Goal: Task Accomplishment & Management: Complete application form

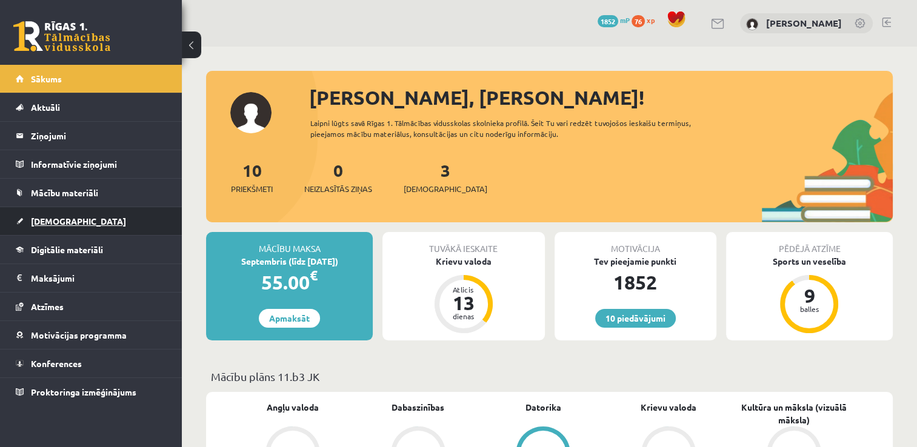
click at [90, 215] on link "[DEMOGRAPHIC_DATA]" at bounding box center [91, 221] width 151 height 28
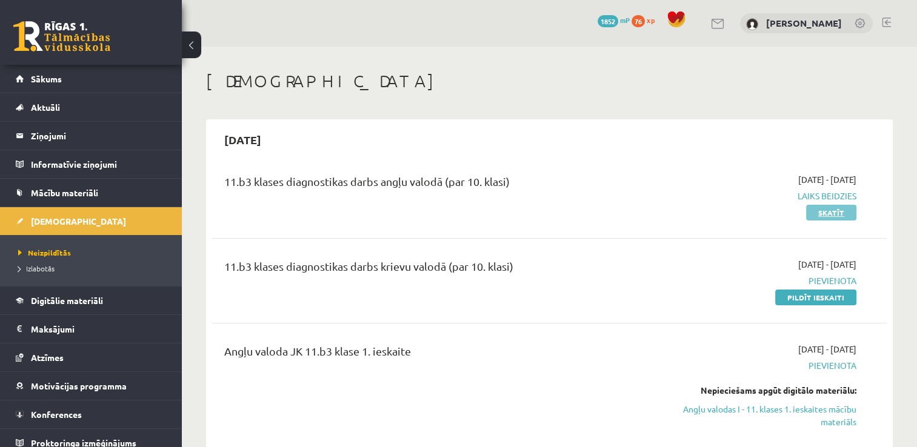
click at [842, 205] on link "Skatīt" at bounding box center [831, 213] width 50 height 16
click at [833, 215] on link "Skatīt" at bounding box center [831, 213] width 50 height 16
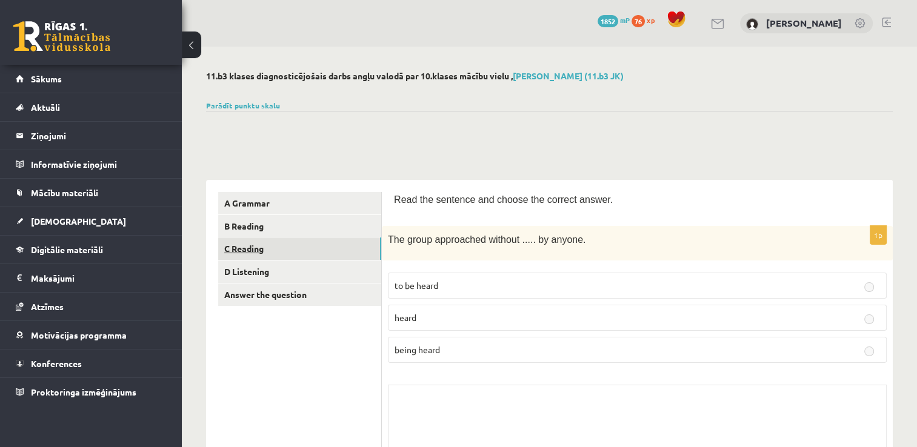
click at [281, 255] on link "C Reading" at bounding box center [299, 249] width 163 height 22
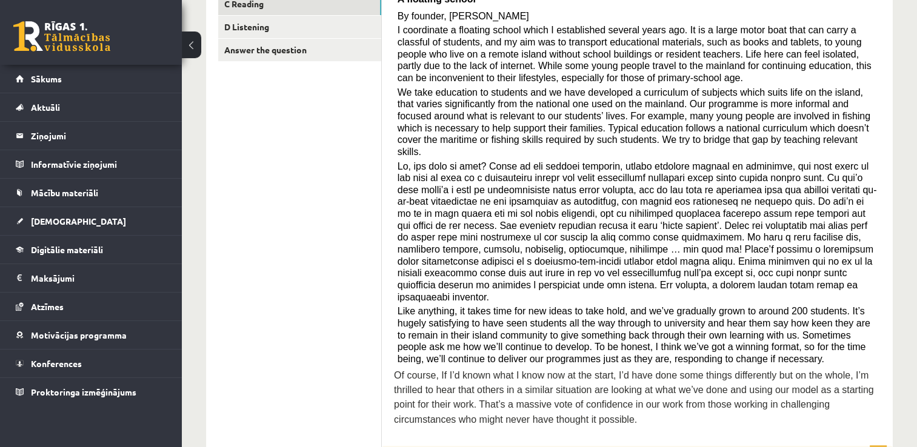
scroll to position [233, 0]
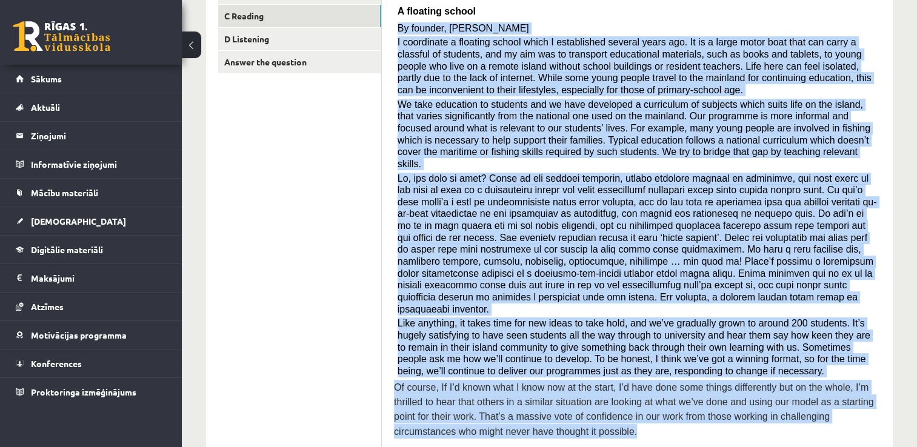
drag, startPoint x: 398, startPoint y: 27, endPoint x: 480, endPoint y: 398, distance: 379.2
click at [480, 398] on div "Read the article about an unusual school and choose the correct answer for each…" at bounding box center [637, 202] width 487 height 487
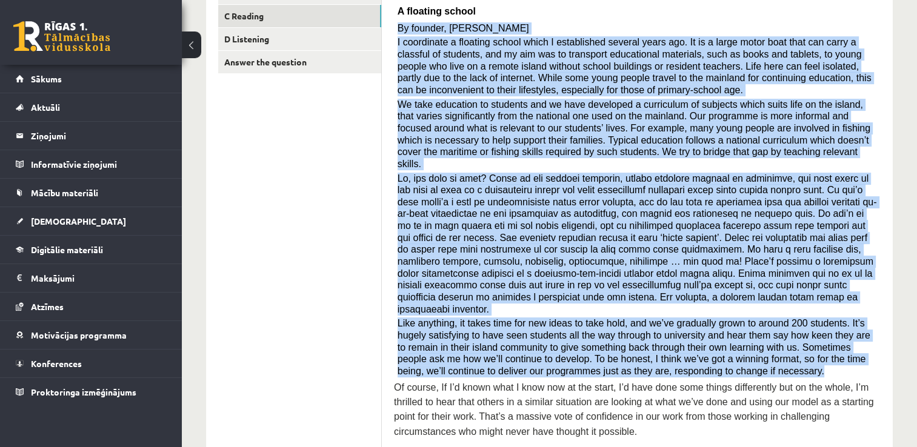
copy div "By founder, Anna Domingo I coordinate a floating school which I established sev…"
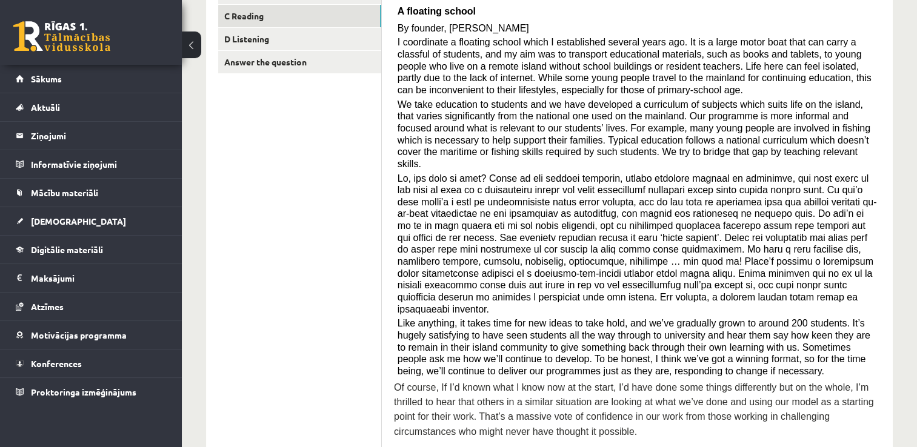
click at [650, 15] on p "A floating school" at bounding box center [638, 10] width 480 height 19
click at [395, 217] on div "Read the article about an unusual school and choose the correct answer for each…" at bounding box center [637, 202] width 487 height 487
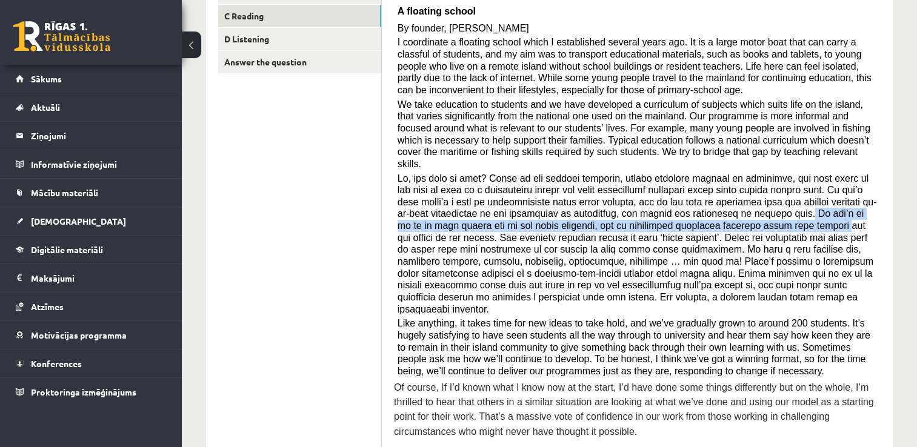
drag, startPoint x: 662, startPoint y: 198, endPoint x: 646, endPoint y: 215, distance: 22.7
click at [646, 215] on span at bounding box center [637, 243] width 479 height 141
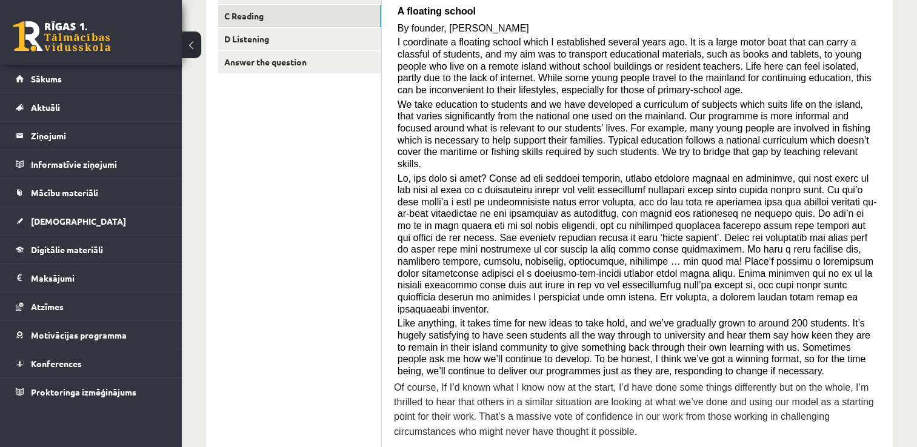
drag, startPoint x: 646, startPoint y: 215, endPoint x: 639, endPoint y: 244, distance: 30.0
click at [639, 244] on span at bounding box center [637, 243] width 479 height 141
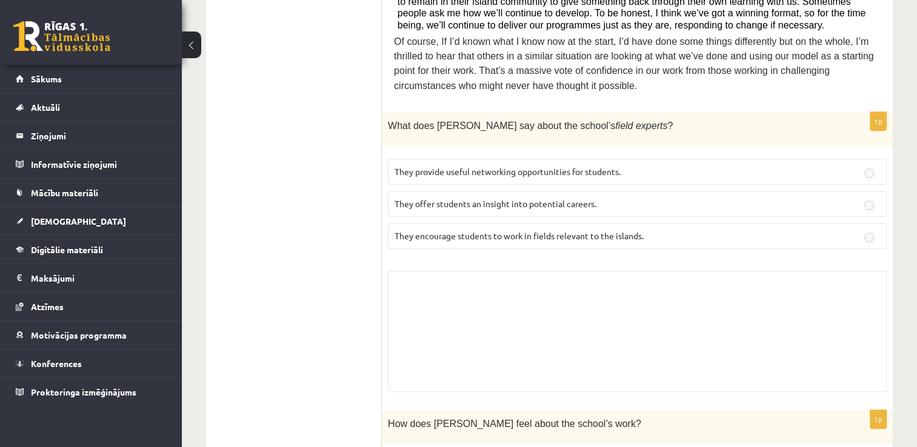
scroll to position [578, 0]
click at [657, 230] on p "They encourage students to work in fields relevant to the islands." at bounding box center [637, 236] width 485 height 13
click at [575, 230] on p "They encourage students to work in fields relevant to the islands." at bounding box center [637, 236] width 485 height 13
click at [191, 48] on button at bounding box center [191, 45] width 19 height 27
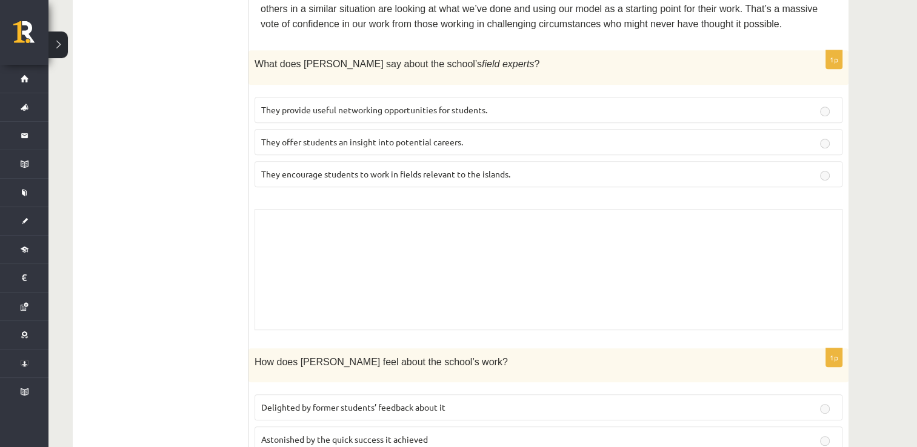
click at [533, 168] on p "They encourage students to work in fields relevant to the islands." at bounding box center [548, 174] width 575 height 13
click at [490, 209] on div "Skolotāja pielikums" at bounding box center [549, 269] width 588 height 121
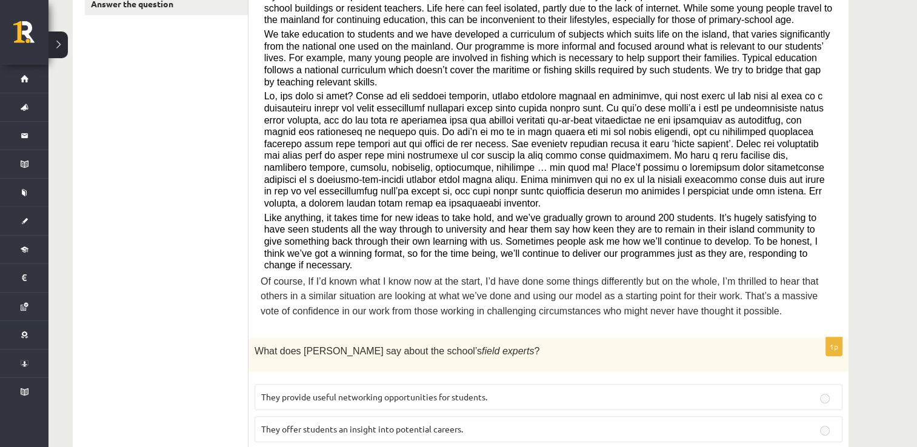
scroll to position [290, 0]
click at [401, 130] on span at bounding box center [544, 151] width 561 height 118
drag, startPoint x: 401, startPoint y: 130, endPoint x: 468, endPoint y: 136, distance: 67.6
click at [468, 136] on span at bounding box center [544, 151] width 561 height 118
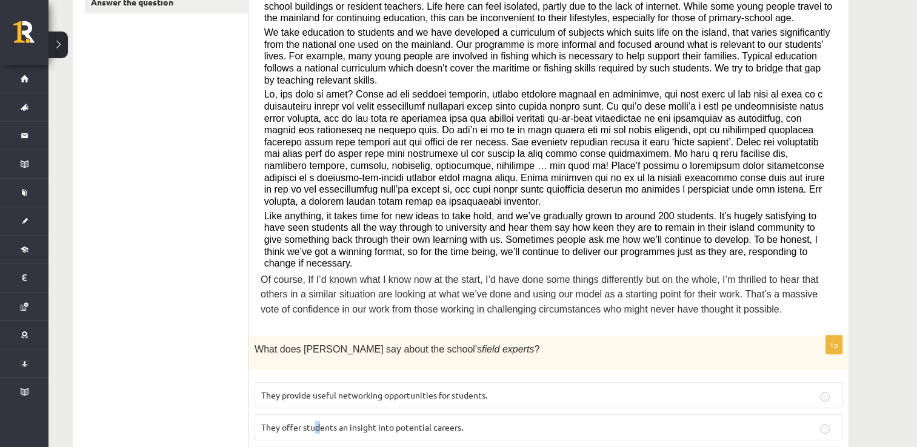
drag, startPoint x: 347, startPoint y: 366, endPoint x: 318, endPoint y: 390, distance: 37.5
click at [318, 415] on label "They offer students an insight into potential careers." at bounding box center [549, 428] width 588 height 26
drag, startPoint x: 318, startPoint y: 390, endPoint x: 281, endPoint y: 404, distance: 38.9
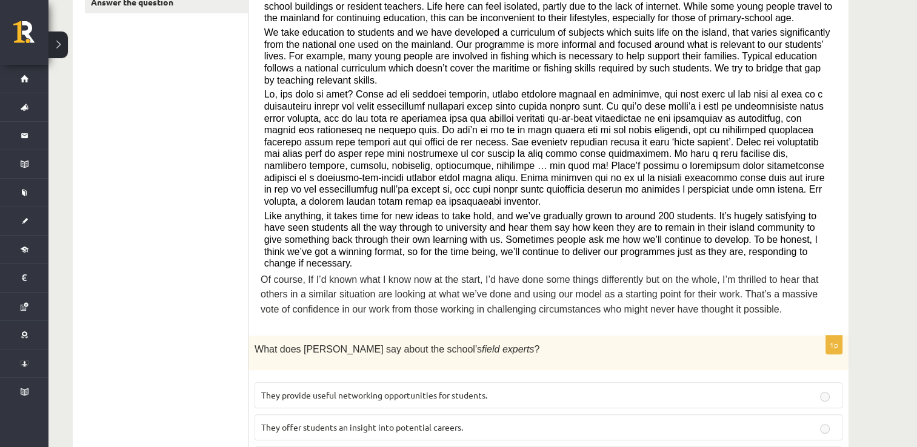
click at [371, 422] on span "They offer students an insight into potential careers." at bounding box center [362, 427] width 202 height 11
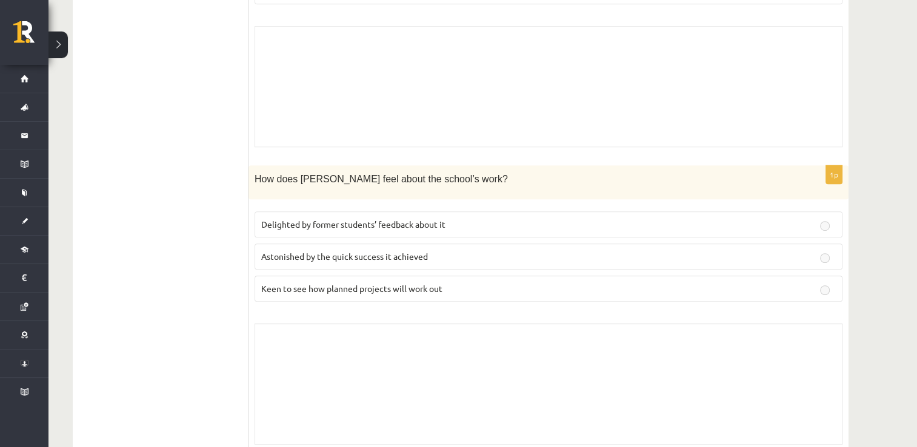
scroll to position [762, 0]
click at [408, 218] on span "Delighted by former students’ feedback about it" at bounding box center [353, 223] width 184 height 11
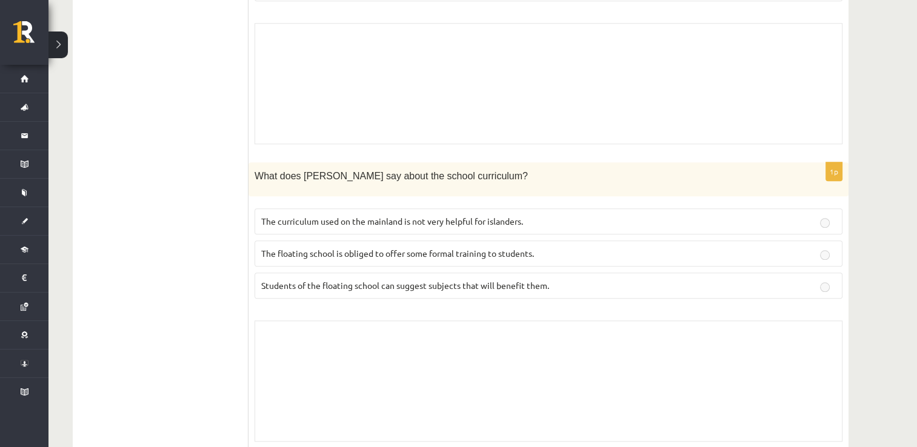
scroll to position [1062, 0]
click at [402, 170] on span "What does Anna say about the school curriculum?" at bounding box center [391, 175] width 273 height 10
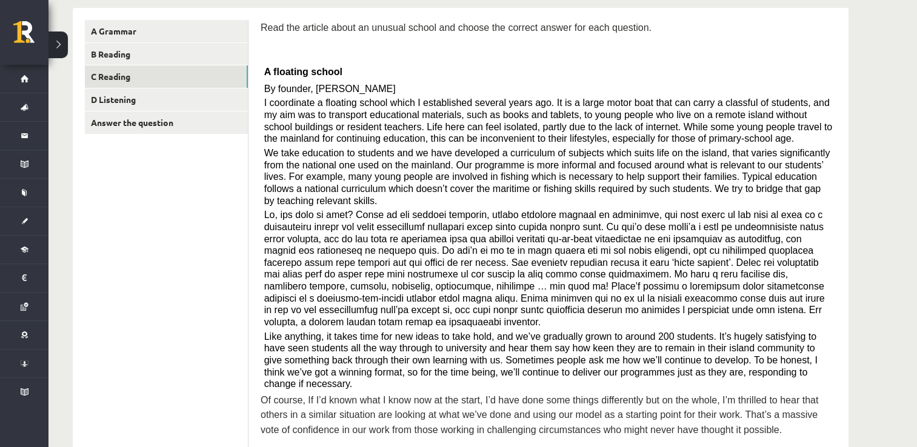
scroll to position [173, 0]
click at [610, 142] on div "Read the article about an unusual school and choose the correct answer for each…" at bounding box center [549, 231] width 576 height 424
drag, startPoint x: 488, startPoint y: 149, endPoint x: 513, endPoint y: 146, distance: 25.0
click at [513, 147] on span "We take education to students and we have developed a curriculum of subjects wh…" at bounding box center [547, 176] width 566 height 58
drag, startPoint x: 513, startPoint y: 146, endPoint x: 505, endPoint y: 183, distance: 37.8
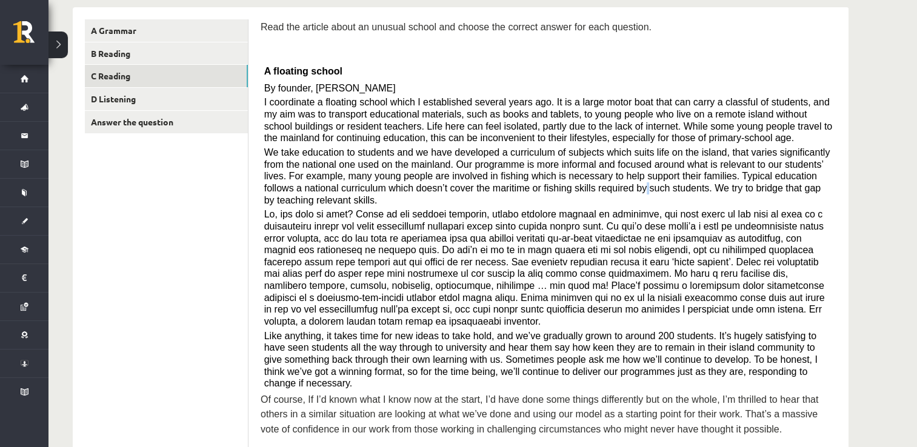
click at [505, 183] on span "We take education to students and we have developed a curriculum of subjects wh…" at bounding box center [547, 176] width 566 height 58
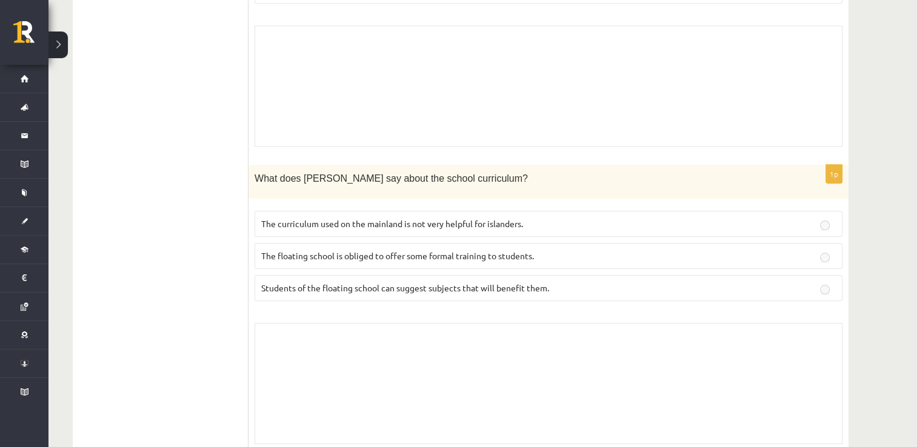
scroll to position [1061, 0]
click at [453, 216] on span "The curriculum used on the mainland is not very helpful for islanders." at bounding box center [392, 221] width 262 height 11
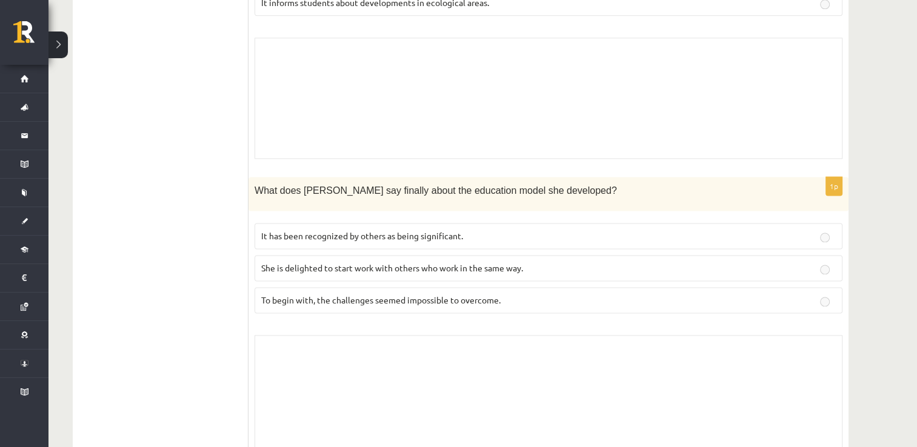
scroll to position [1642, 0]
drag, startPoint x: 407, startPoint y: 232, endPoint x: 401, endPoint y: 233, distance: 6.2
click at [401, 233] on fieldset "It has been recognized by others as being significant. She is delighted to star…" at bounding box center [549, 268] width 588 height 100
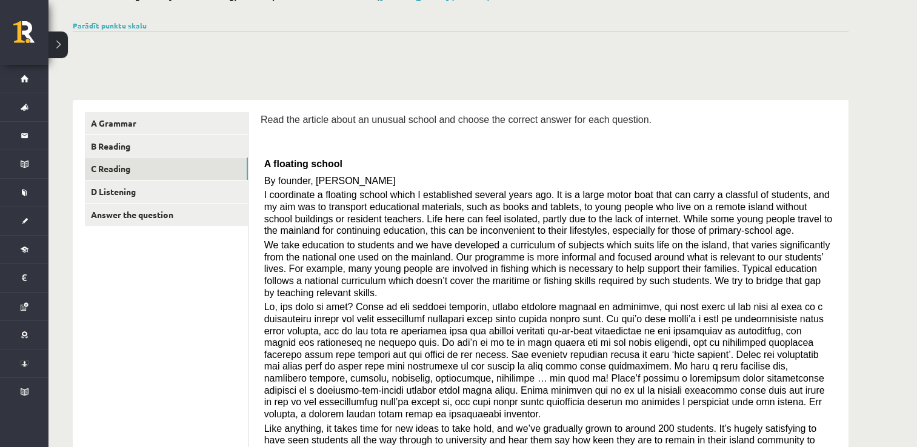
scroll to position [8, 0]
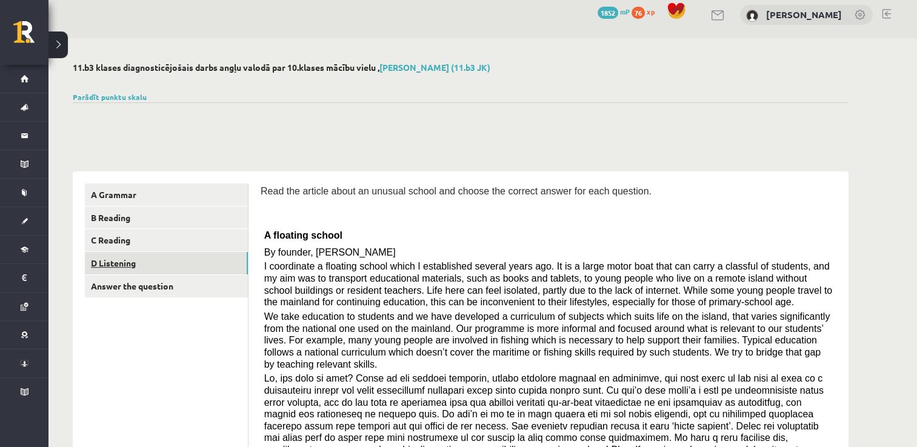
click at [184, 263] on link "D Listening" at bounding box center [166, 263] width 163 height 22
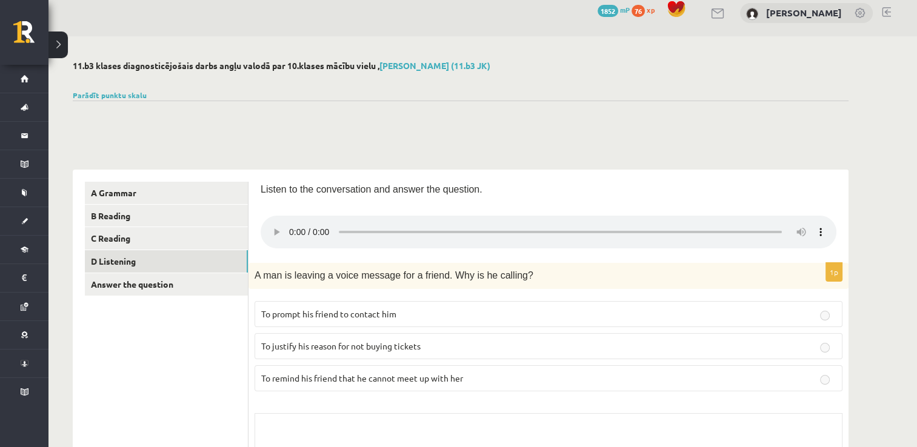
scroll to position [0, 0]
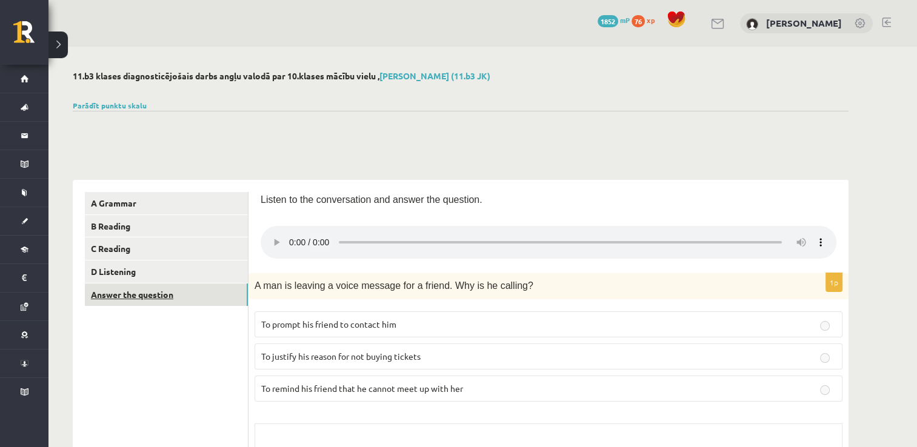
click at [185, 300] on link "Answer the question" at bounding box center [166, 295] width 163 height 22
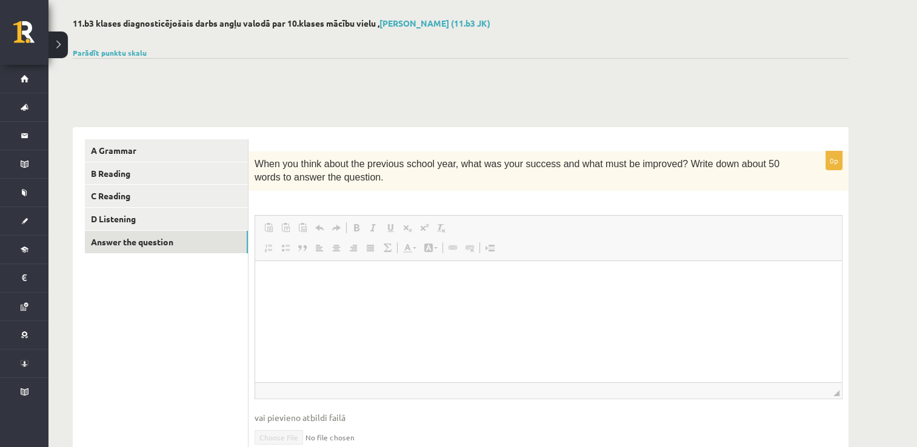
scroll to position [53, 0]
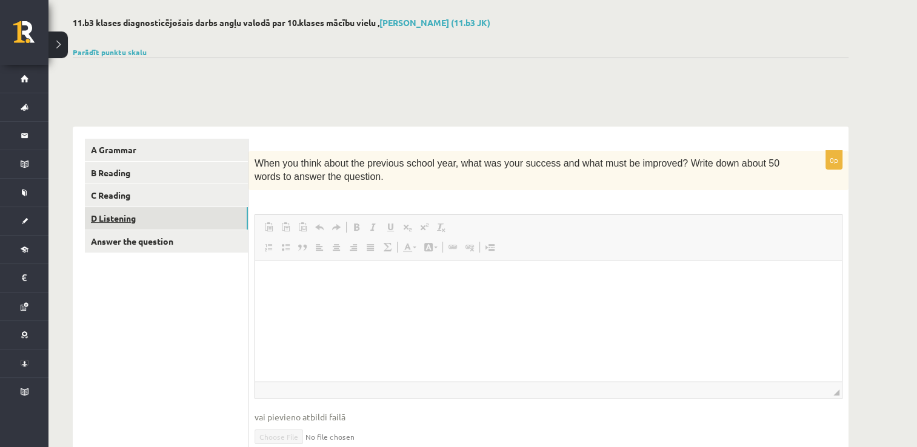
click at [218, 228] on link "D Listening" at bounding box center [166, 218] width 163 height 22
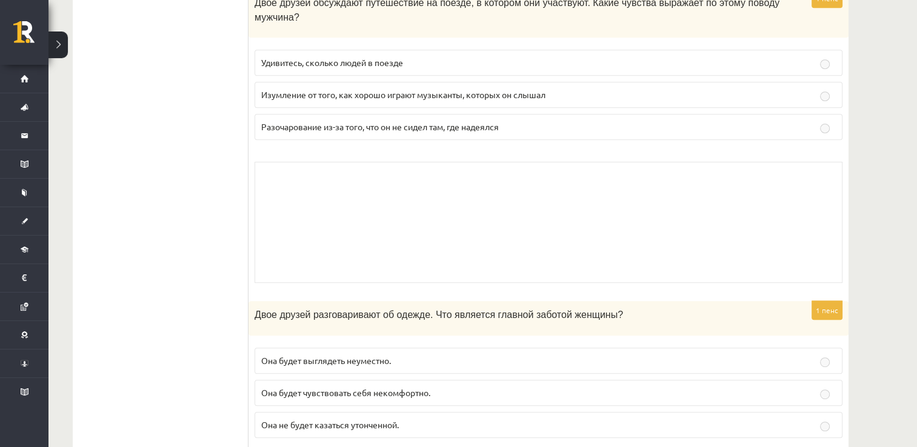
scroll to position [613, 0]
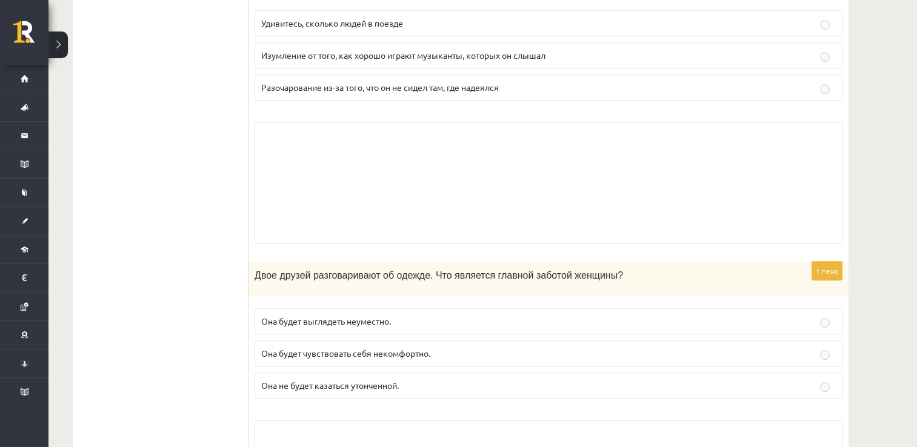
click at [428, 379] on p "Она не будет казаться утонченной." at bounding box center [548, 385] width 575 height 13
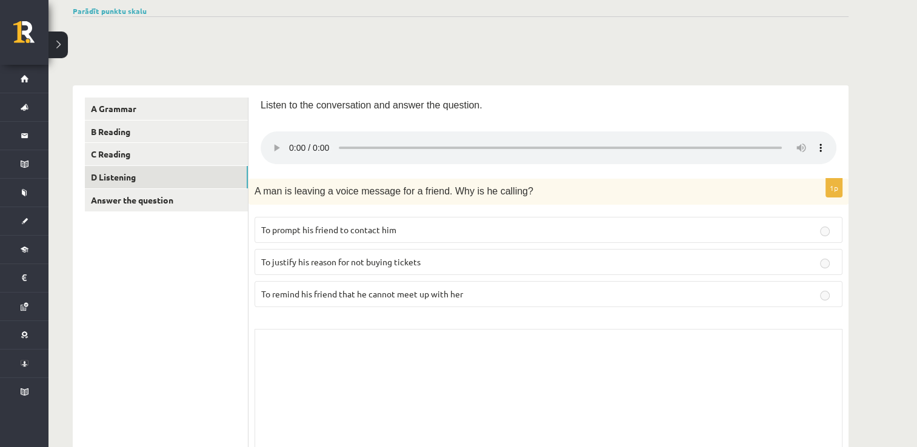
scroll to position [92, 0]
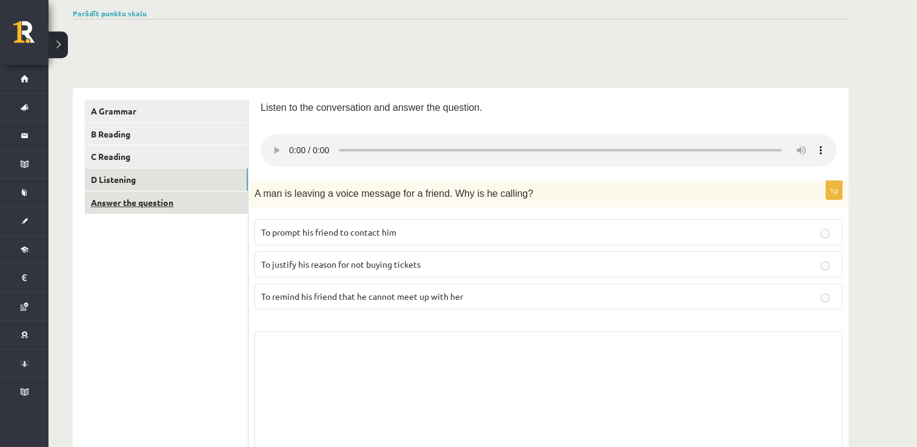
click at [137, 202] on link "Answer the question" at bounding box center [166, 203] width 163 height 22
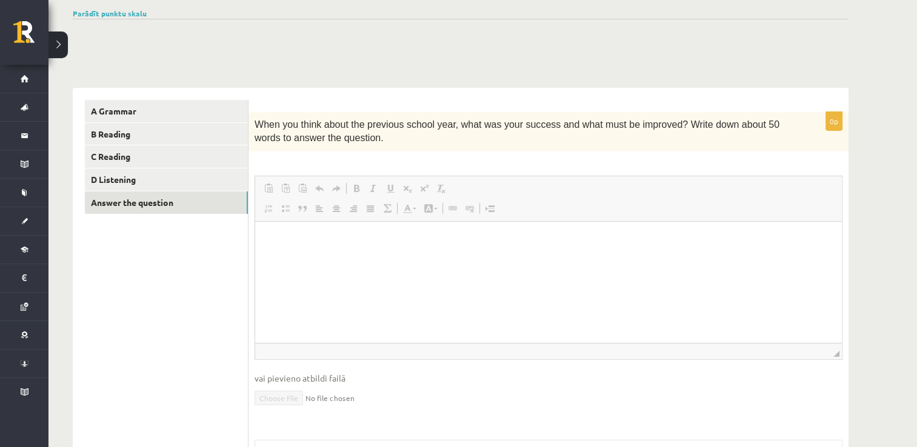
scroll to position [0, 0]
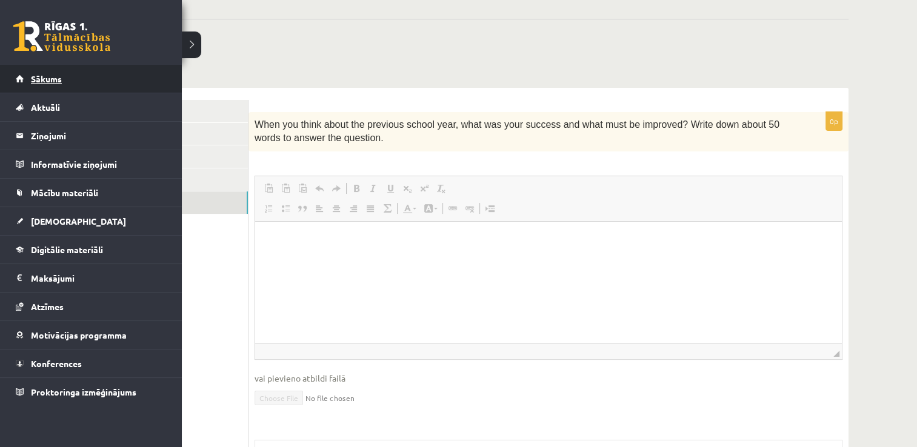
click at [56, 82] on span "Sākums" at bounding box center [46, 78] width 31 height 11
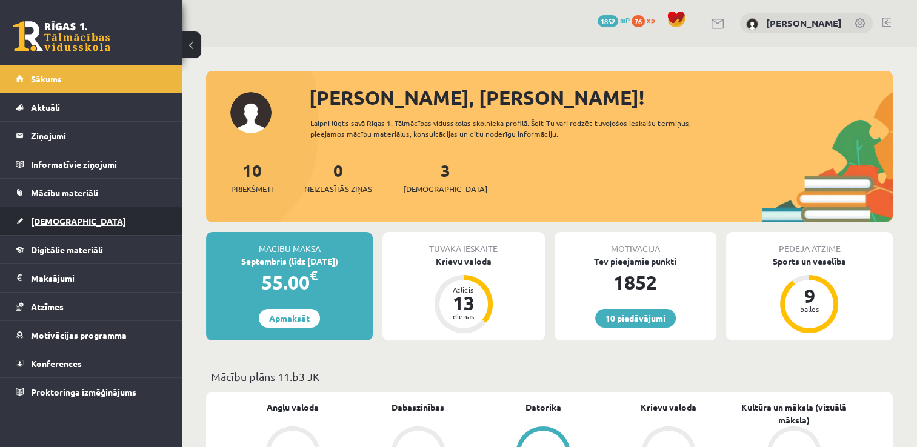
click at [150, 225] on link "[DEMOGRAPHIC_DATA]" at bounding box center [91, 221] width 151 height 28
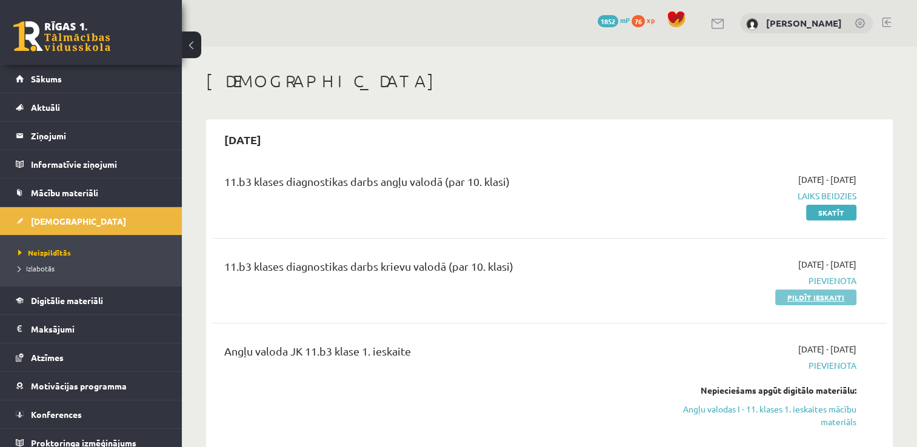
click at [814, 299] on link "Pildīt ieskaiti" at bounding box center [815, 298] width 81 height 16
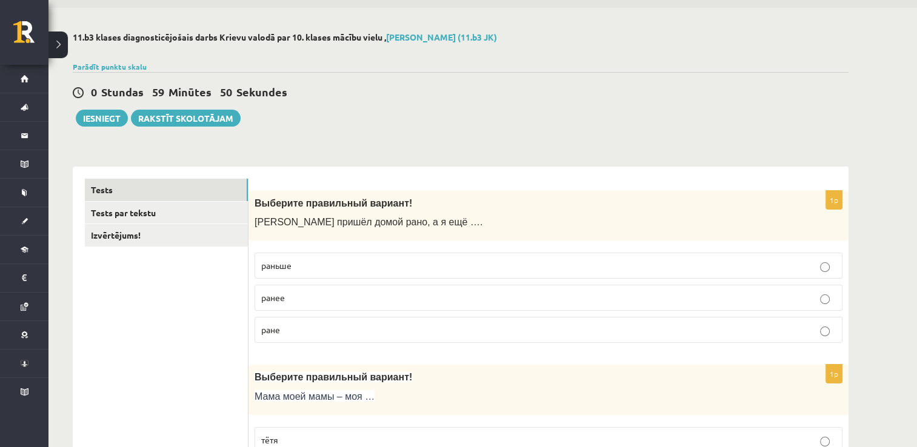
scroll to position [40, 0]
click at [310, 270] on p "раньше" at bounding box center [548, 264] width 575 height 13
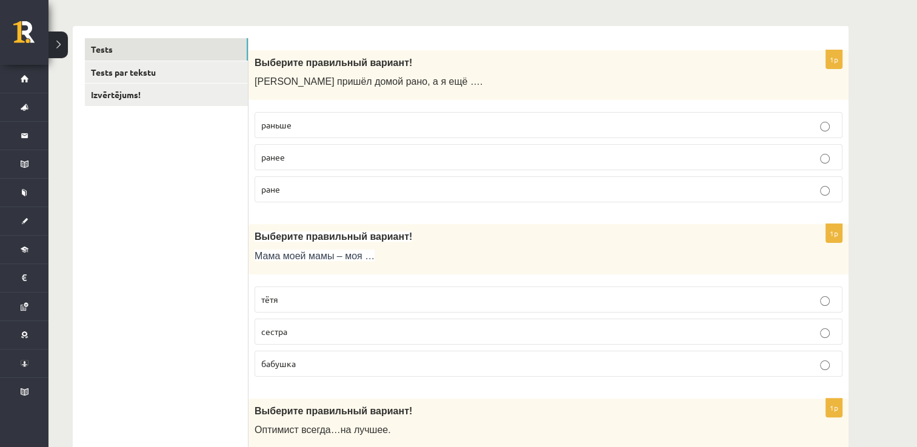
scroll to position [181, 0]
click at [302, 365] on p "бабушка" at bounding box center [548, 362] width 575 height 13
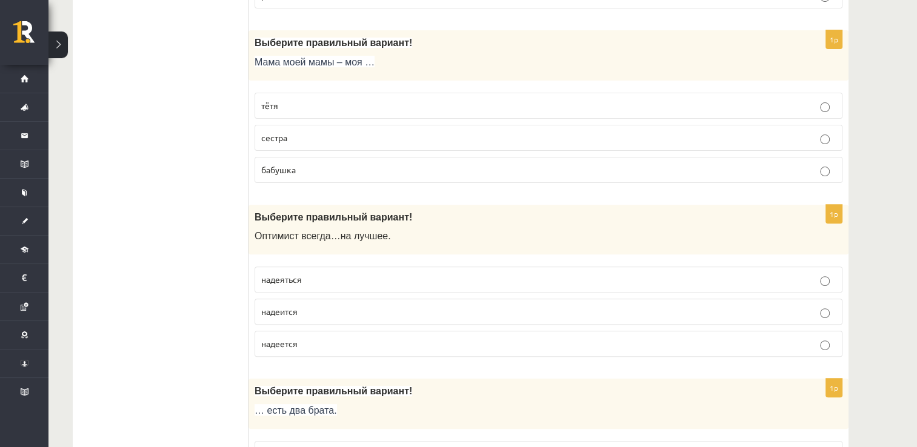
scroll to position [377, 0]
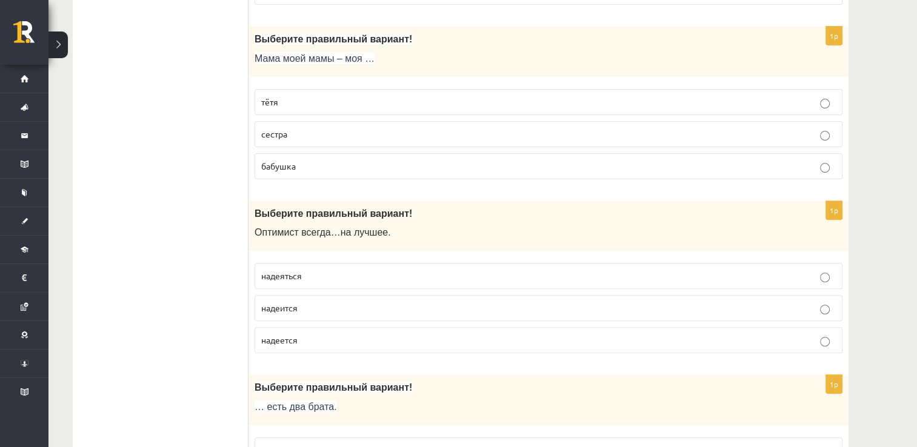
click at [313, 341] on p "надеется" at bounding box center [548, 340] width 575 height 13
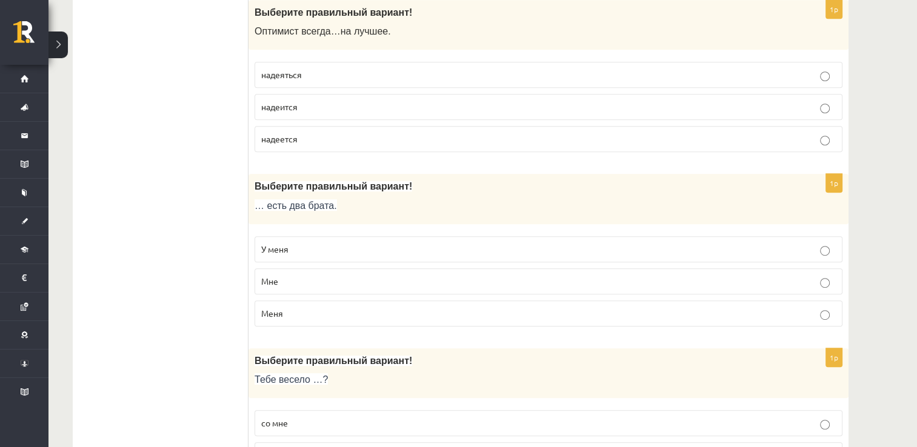
scroll to position [584, 0]
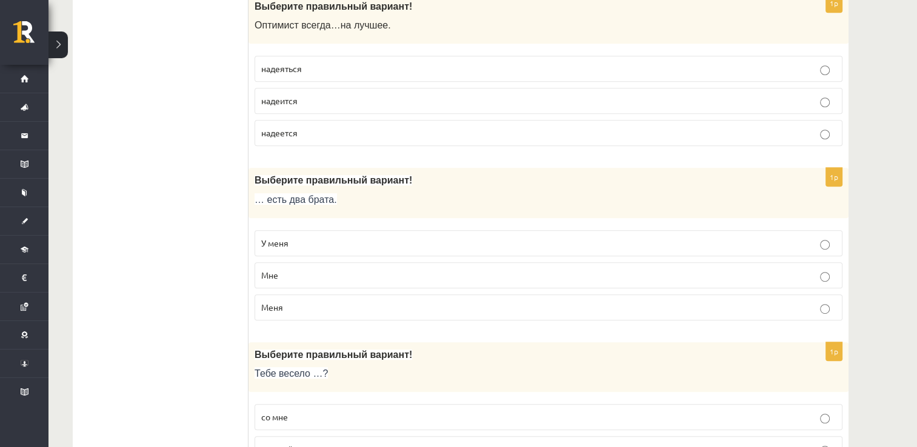
click at [314, 237] on p "У меня" at bounding box center [548, 243] width 575 height 13
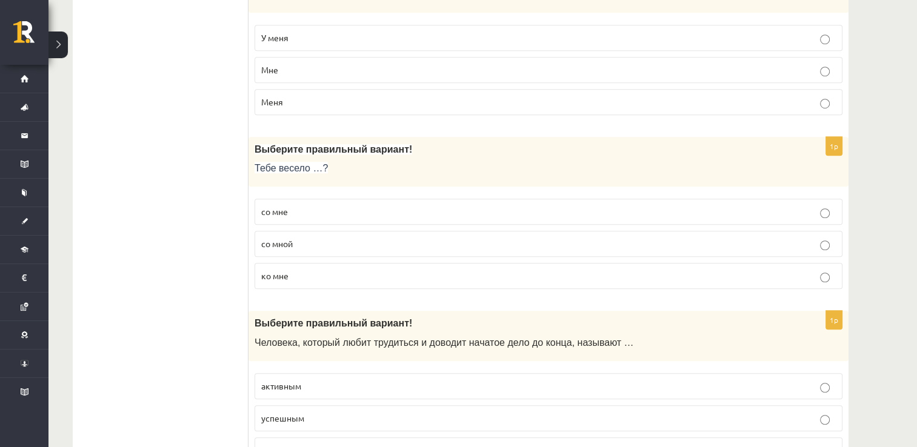
scroll to position [792, 0]
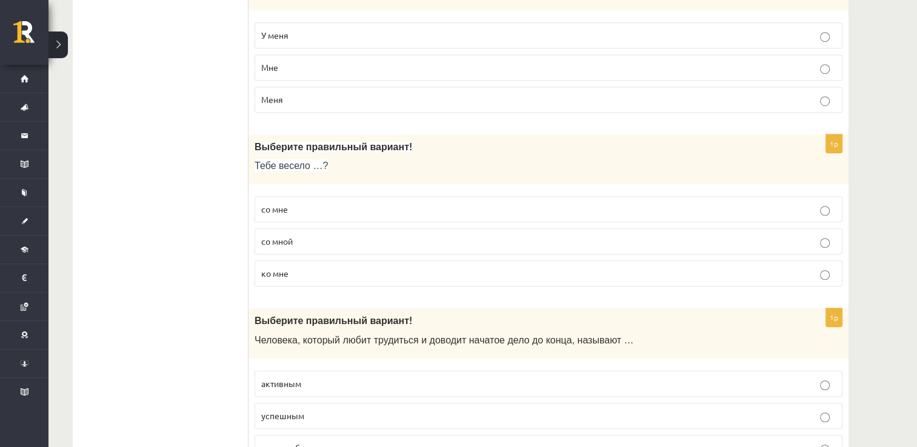
click at [320, 236] on p "со мной" at bounding box center [548, 241] width 575 height 13
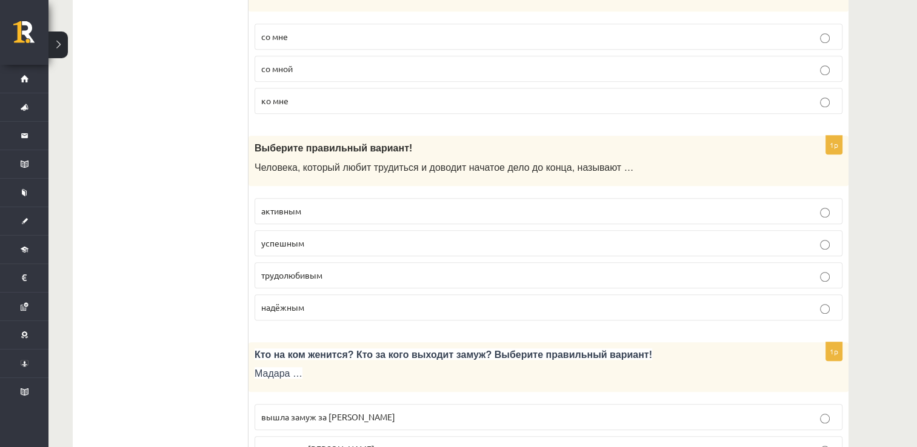
scroll to position [965, 0]
click at [330, 273] on p "трудолюбивым" at bounding box center [548, 275] width 575 height 13
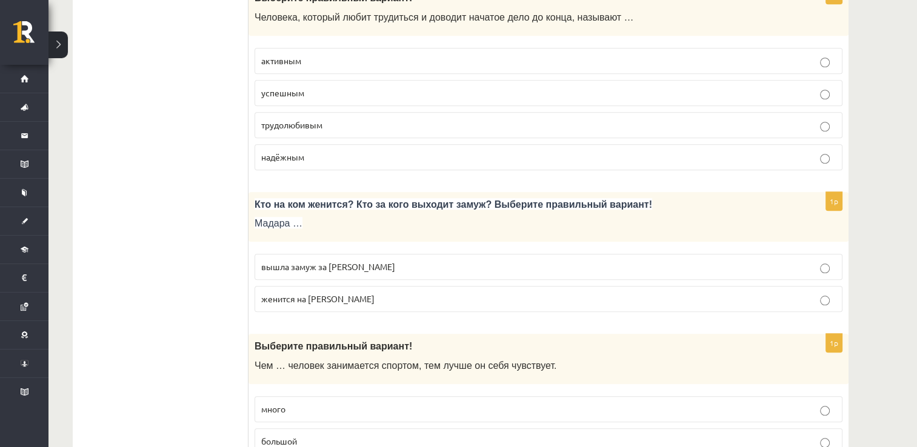
scroll to position [1115, 0]
click at [364, 261] on p "вышла замуж за Марка" at bounding box center [548, 267] width 575 height 13
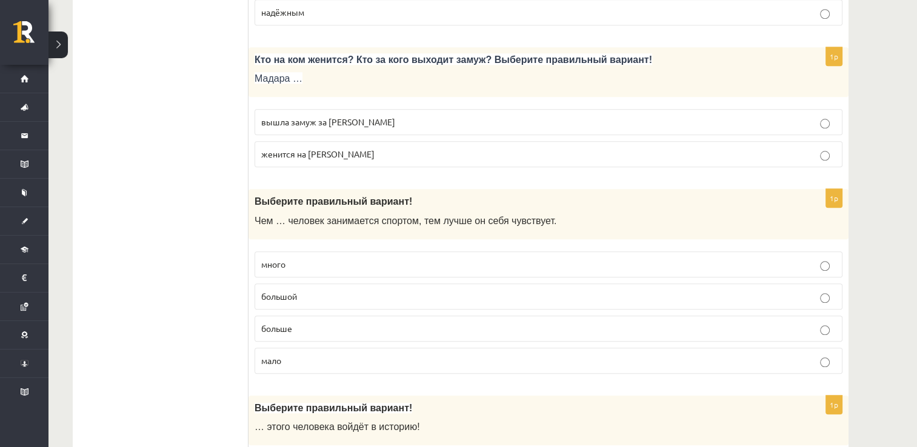
scroll to position [1261, 0]
click at [309, 322] on p "больше" at bounding box center [548, 328] width 575 height 13
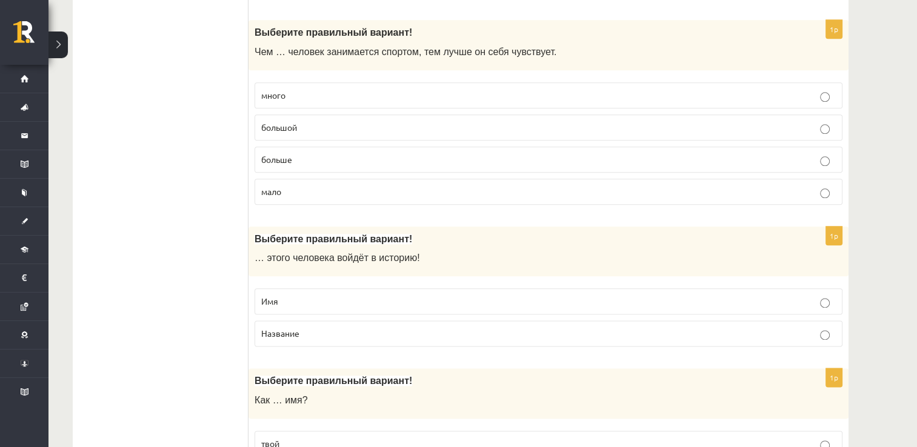
scroll to position [1430, 0]
click at [313, 295] on p "Имя" at bounding box center [548, 300] width 575 height 13
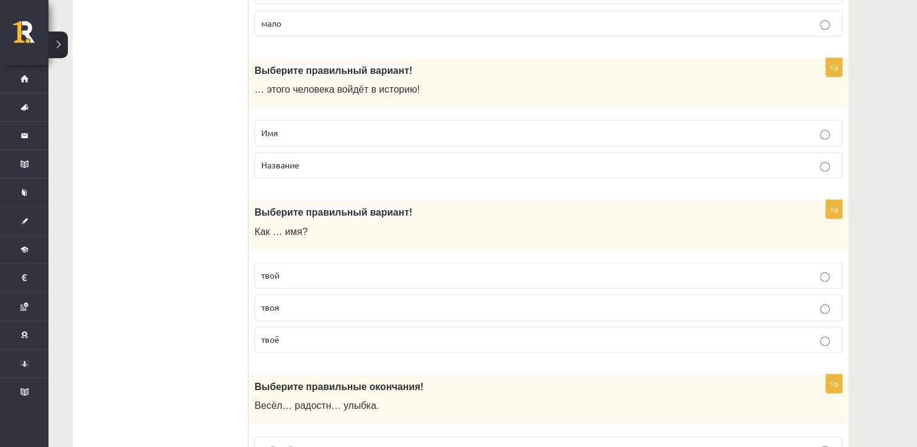
scroll to position [1599, 0]
click at [313, 332] on p "твоё" at bounding box center [548, 338] width 575 height 13
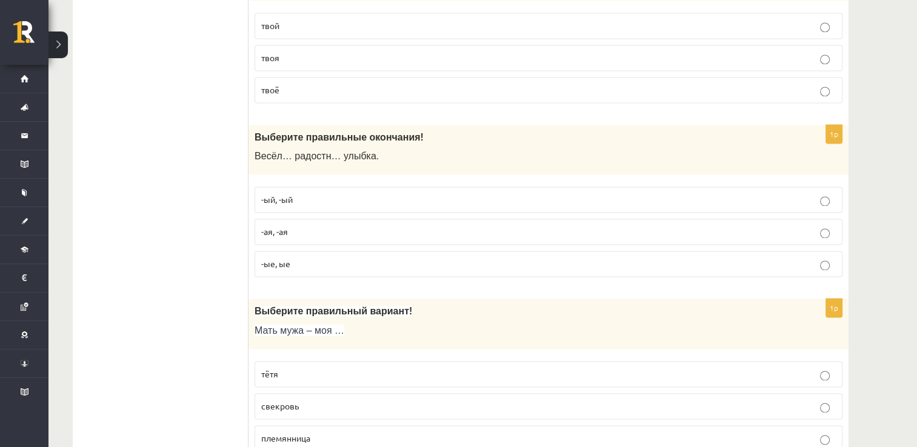
scroll to position [1849, 0]
click at [312, 224] on p "-ая, -ая" at bounding box center [548, 230] width 575 height 13
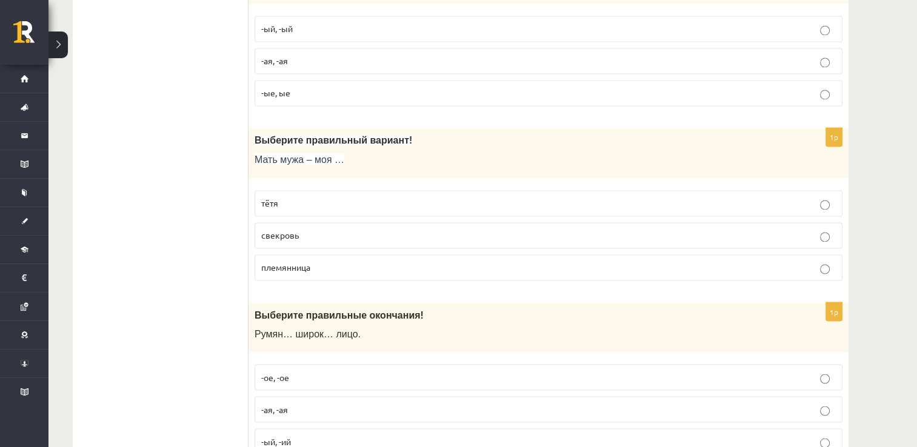
scroll to position [2019, 0]
click at [310, 234] on label "свекровь" at bounding box center [549, 235] width 588 height 26
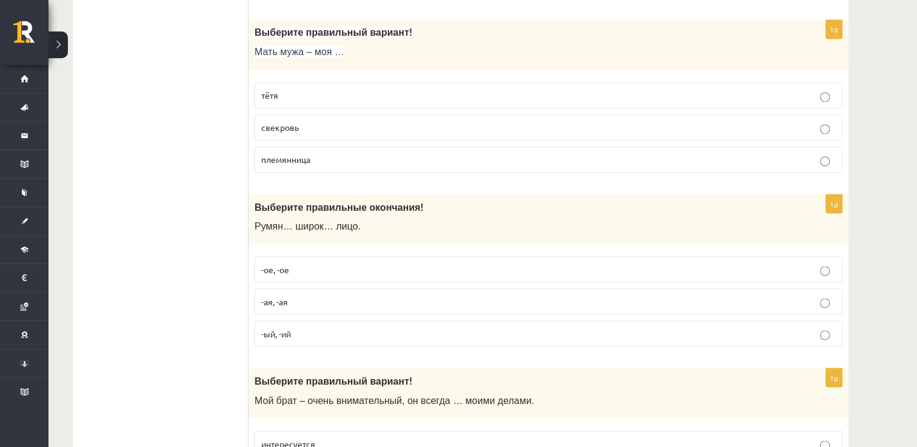
scroll to position [2126, 0]
click at [307, 263] on p "-ое, -ое" at bounding box center [548, 269] width 575 height 13
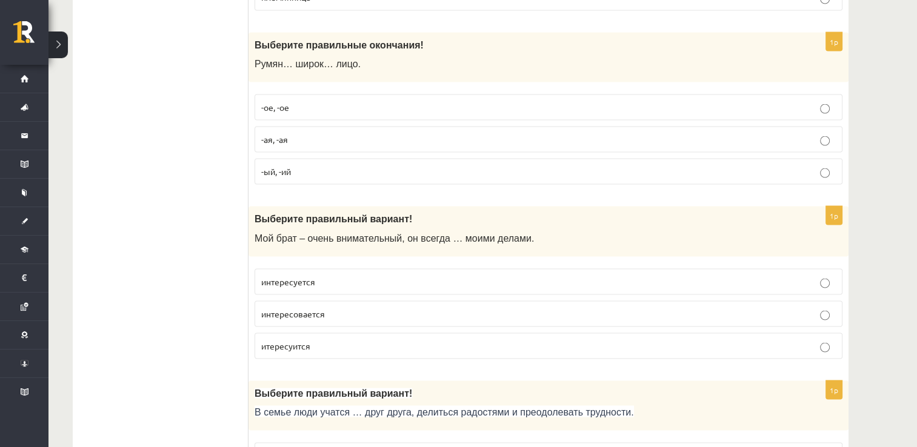
scroll to position [2295, 0]
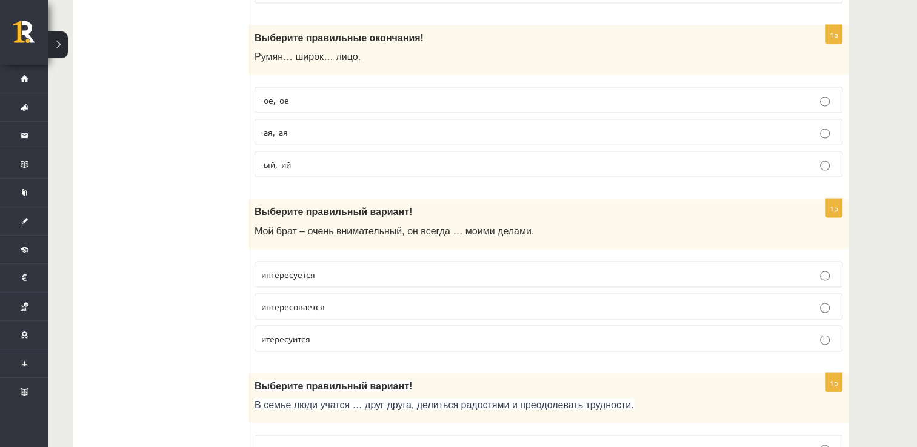
click at [339, 268] on p "интересуется" at bounding box center [548, 274] width 575 height 13
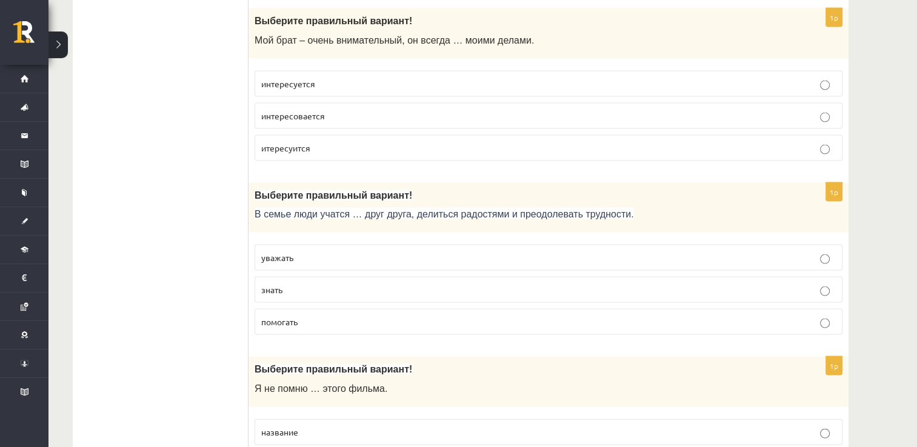
scroll to position [2488, 0]
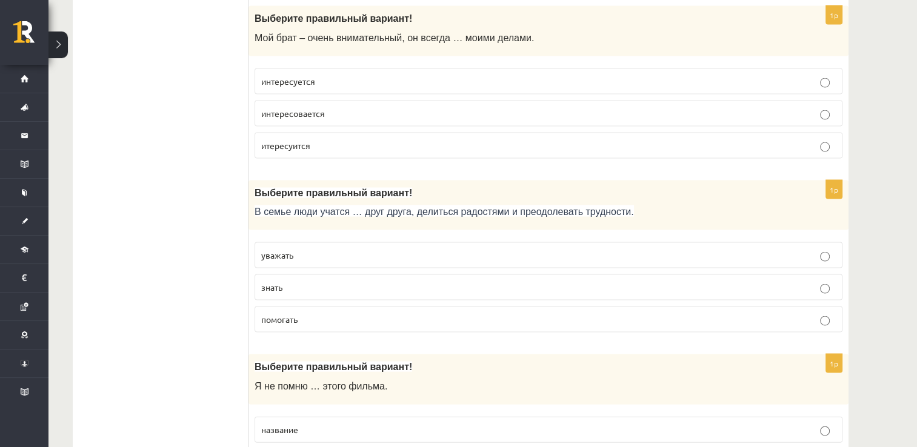
click at [327, 313] on p "помогать" at bounding box center [548, 319] width 575 height 13
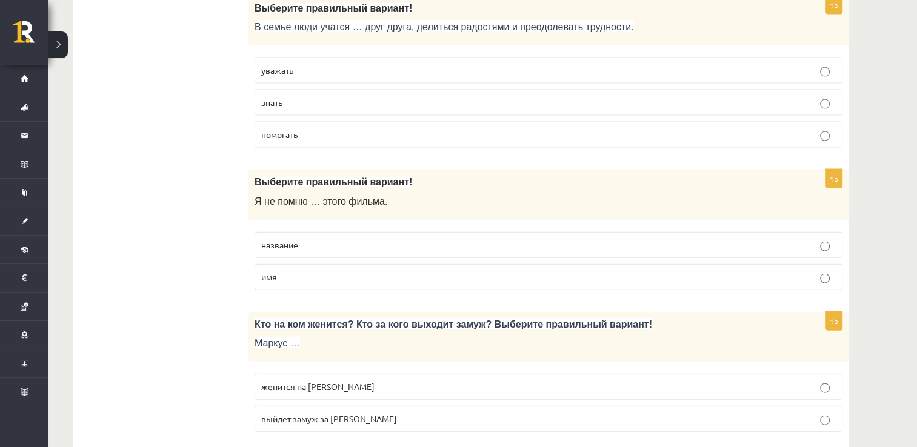
scroll to position [2674, 0]
click at [320, 238] on p "название" at bounding box center [548, 244] width 575 height 13
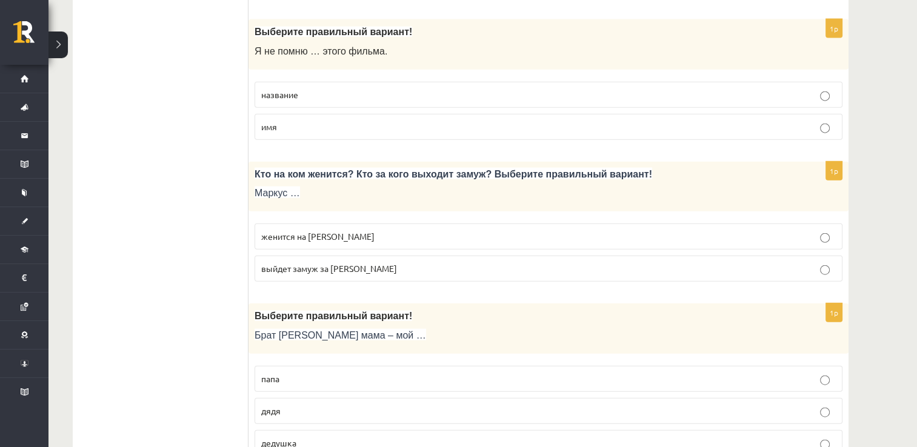
scroll to position [2824, 0]
click at [323, 230] on span "женится на Агнии" at bounding box center [317, 235] width 113 height 11
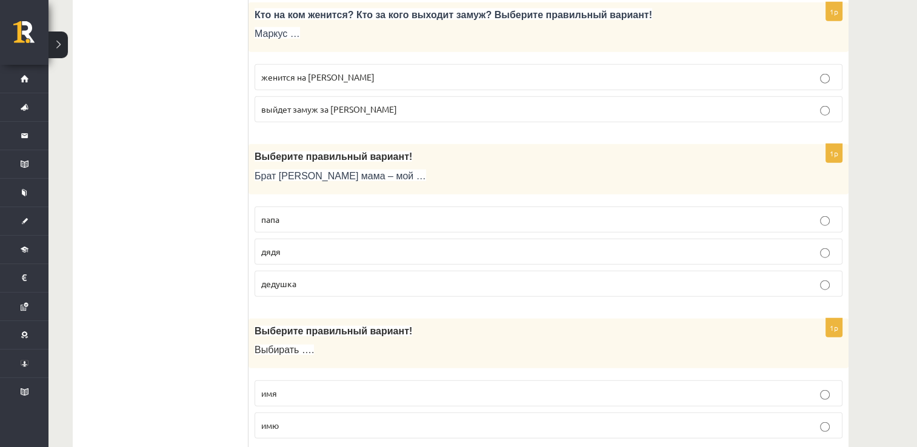
scroll to position [2984, 0]
click at [325, 245] on p "дядя" at bounding box center [548, 251] width 575 height 13
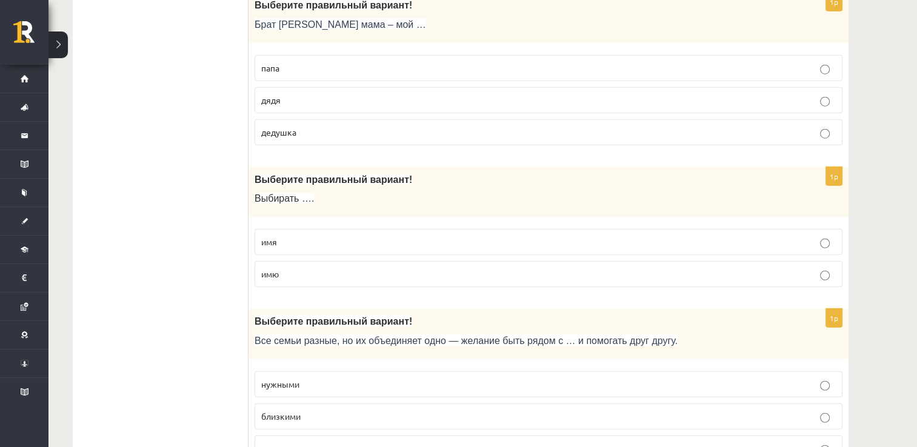
scroll to position [3138, 0]
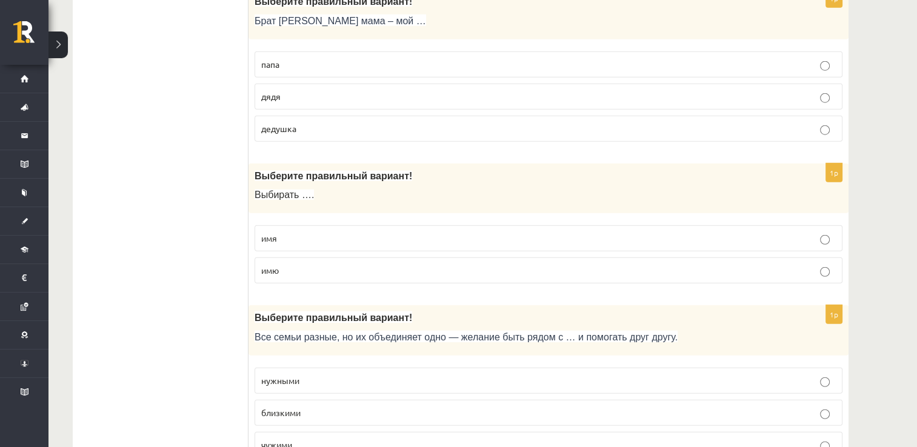
click at [319, 232] on p "имя" at bounding box center [548, 238] width 575 height 13
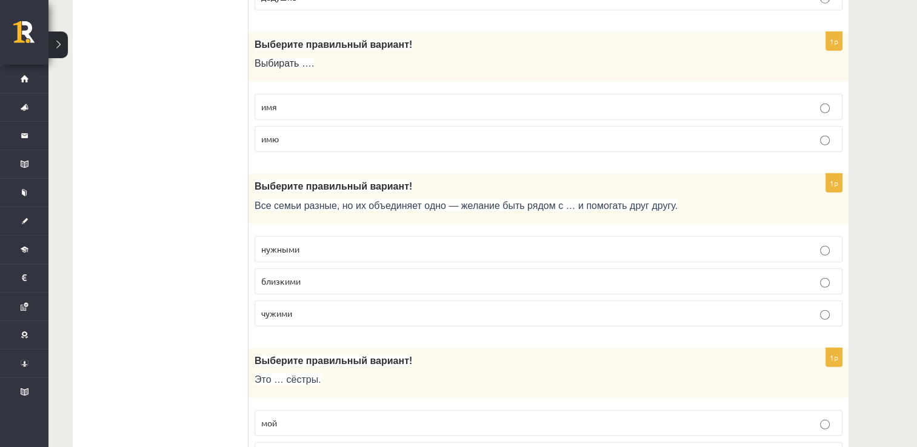
scroll to position [3270, 0]
click at [325, 275] on p "близкими" at bounding box center [548, 281] width 575 height 13
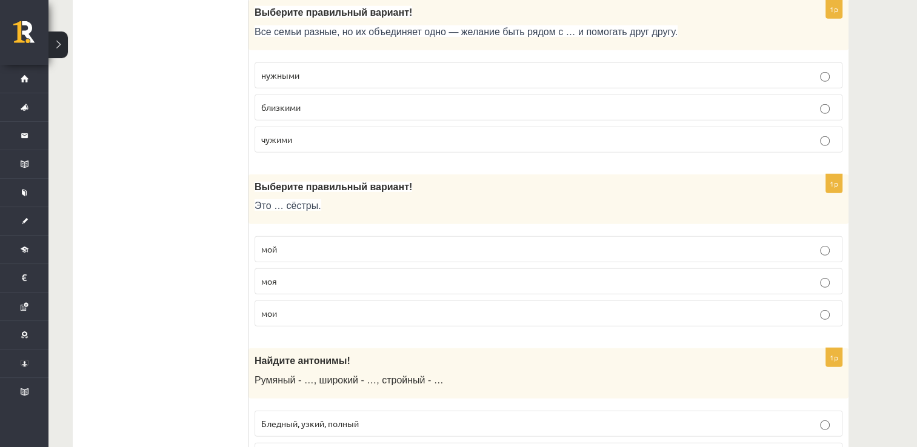
scroll to position [3447, 0]
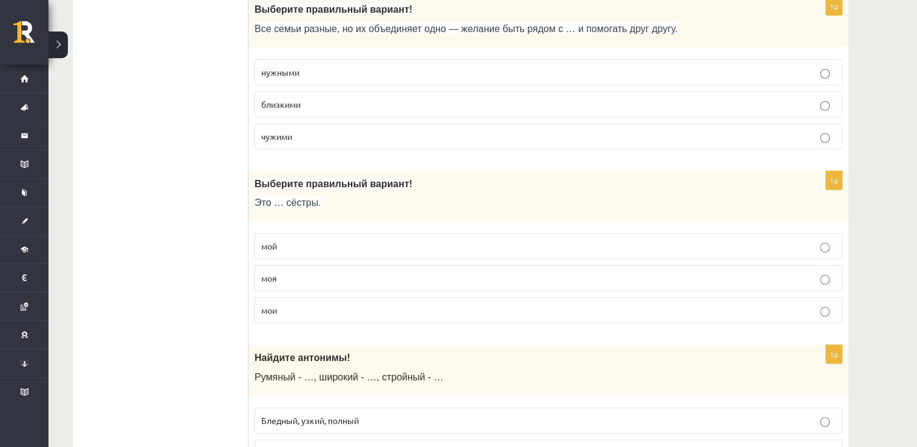
click at [301, 272] on p "моя" at bounding box center [548, 278] width 575 height 13
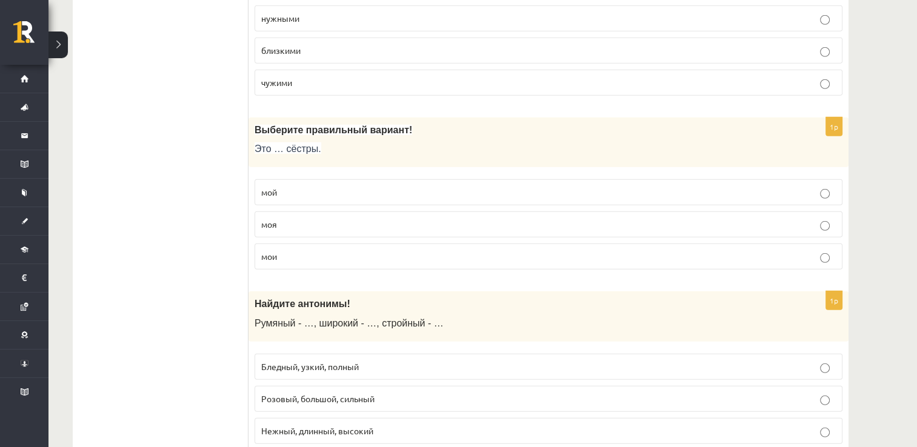
scroll to position [3513, 0]
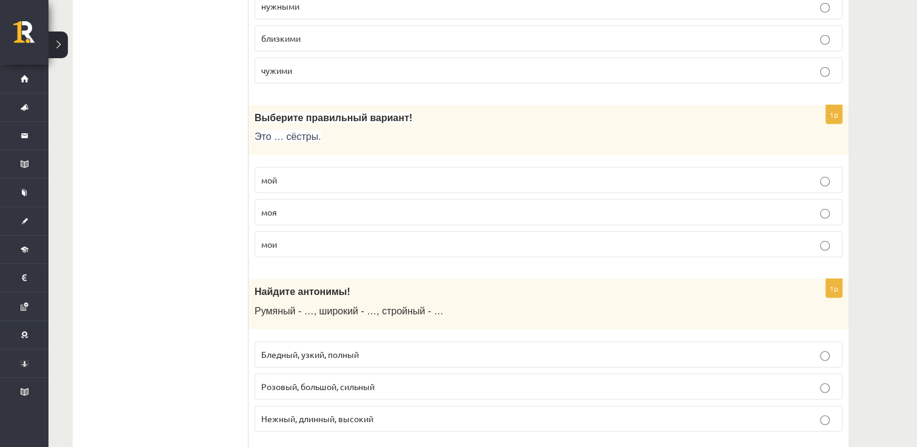
click at [291, 237] on label "мои" at bounding box center [549, 245] width 588 height 26
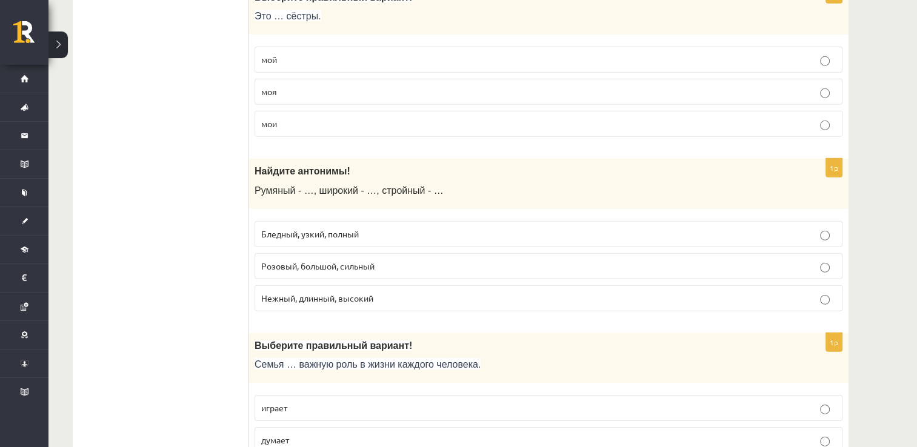
scroll to position [3636, 0]
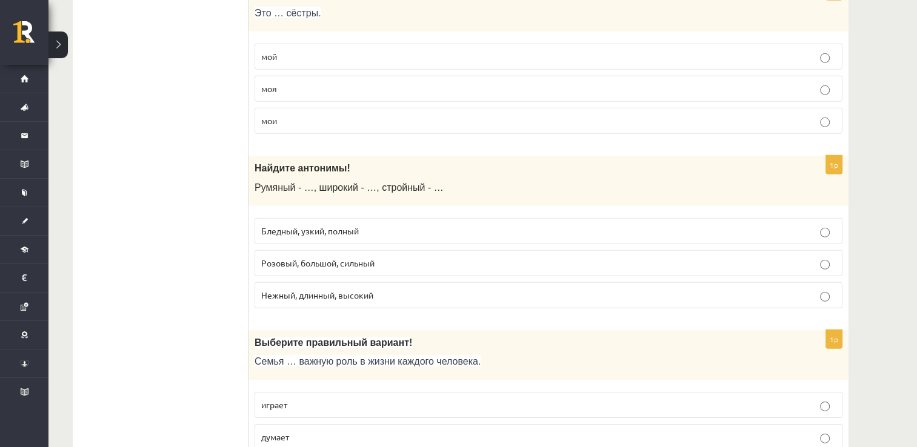
click at [322, 225] on span "Бледный, узкий, полный" at bounding box center [310, 230] width 98 height 11
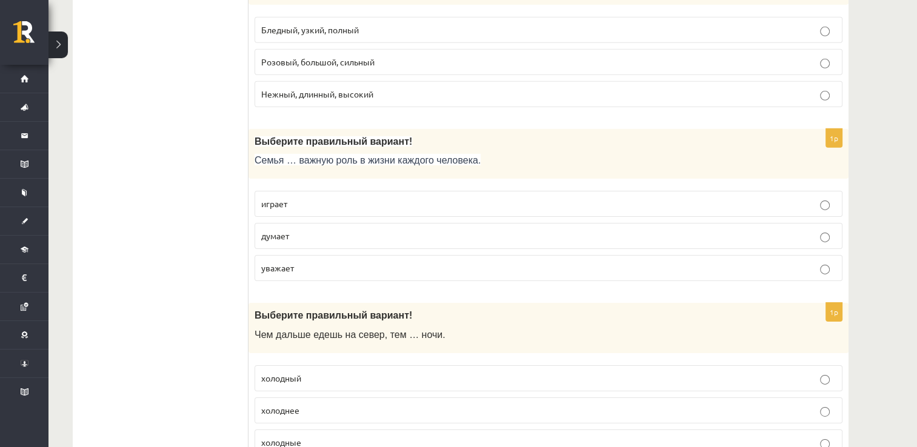
scroll to position [3839, 0]
click at [330, 196] on p "играет" at bounding box center [548, 202] width 575 height 13
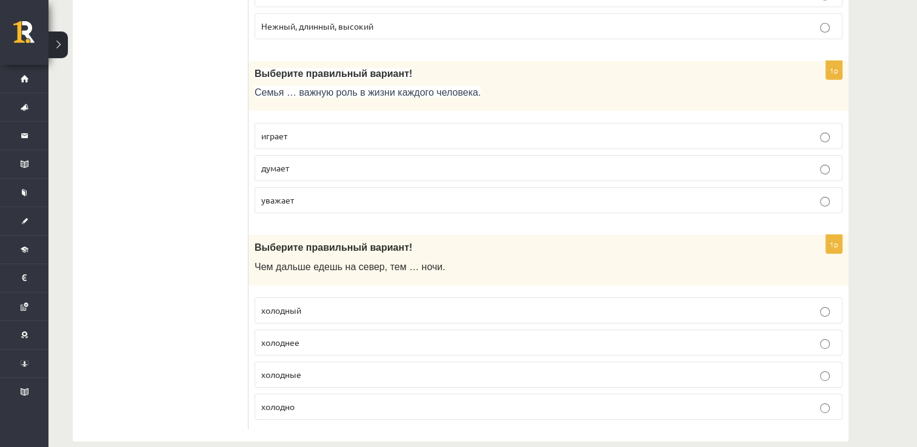
click at [314, 336] on p "холоднее" at bounding box center [548, 342] width 575 height 13
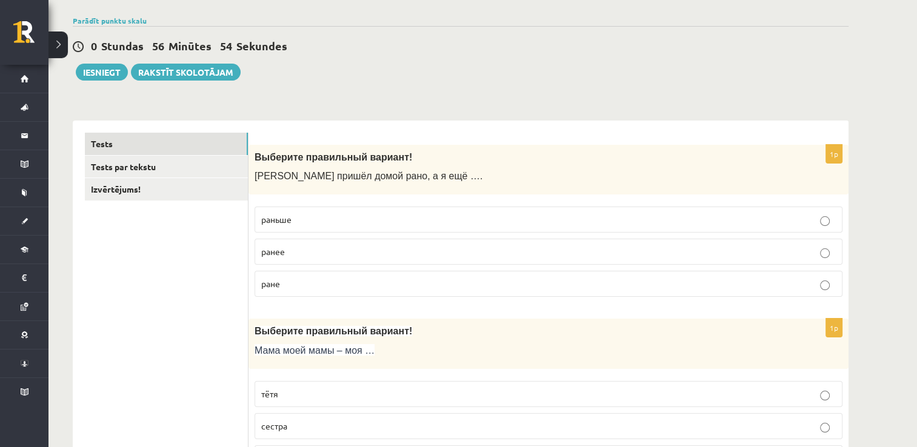
scroll to position [0, 0]
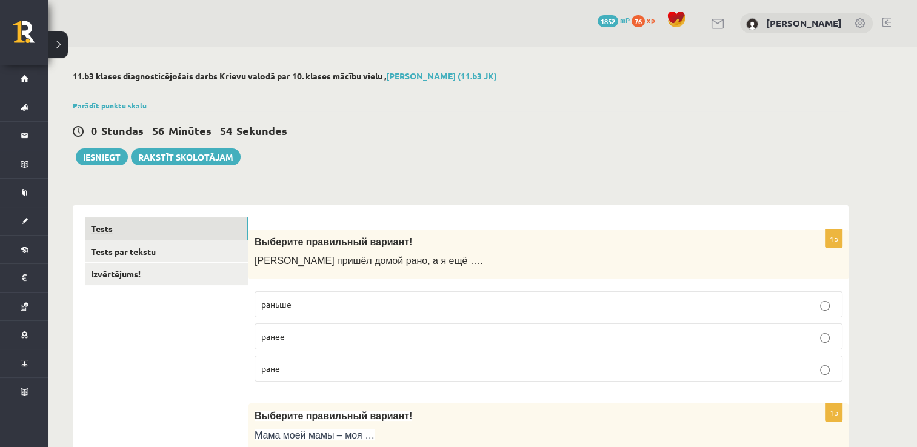
click at [178, 225] on link "Tests" at bounding box center [166, 229] width 163 height 22
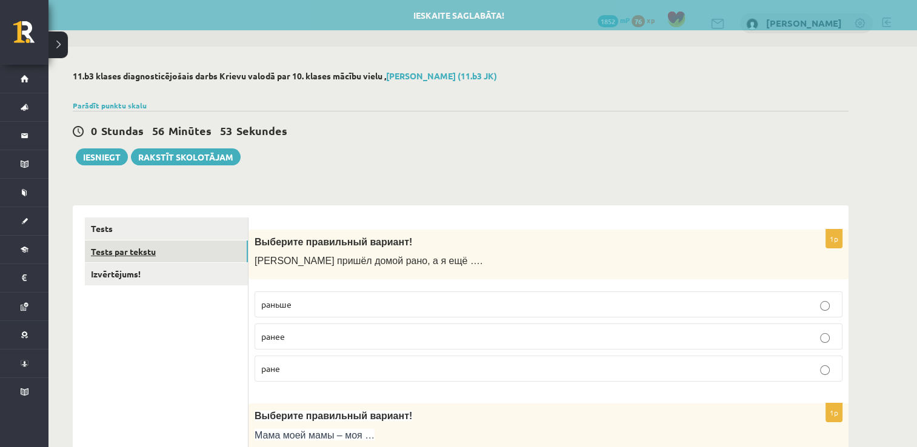
click at [172, 256] on link "Tests par tekstu" at bounding box center [166, 252] width 163 height 22
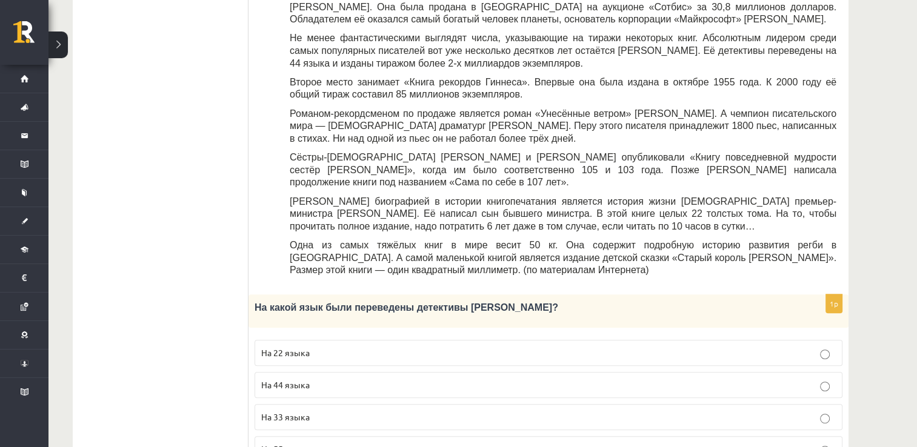
scroll to position [388, 0]
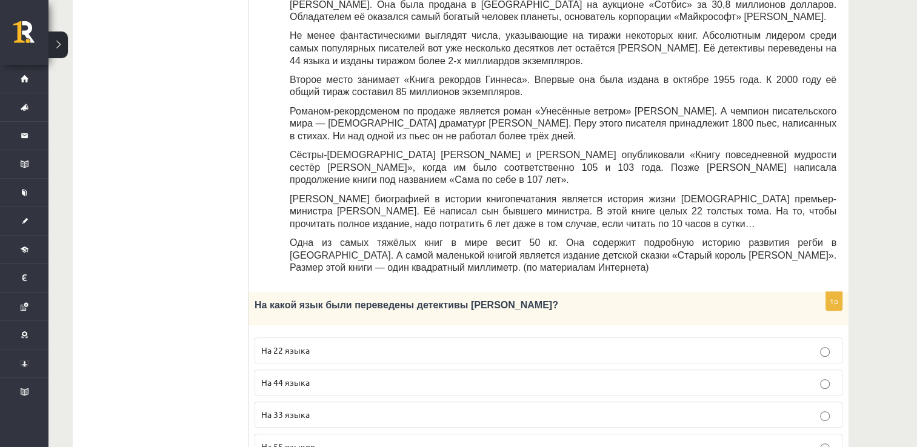
click at [340, 376] on p "На 44 языка" at bounding box center [548, 382] width 575 height 13
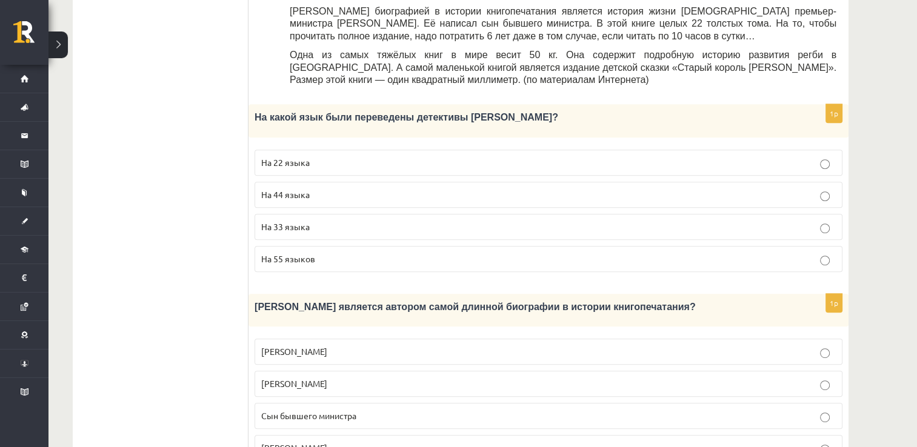
scroll to position [578, 0]
click at [399, 408] on p "Сын бывшего министра" at bounding box center [548, 414] width 575 height 13
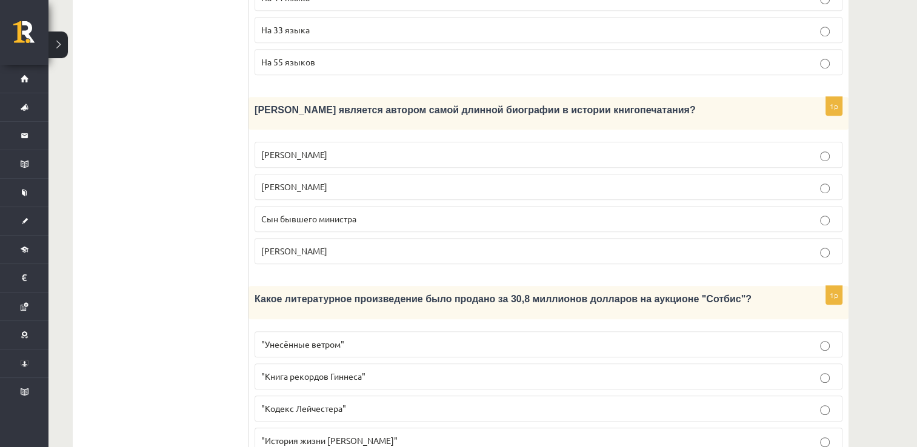
scroll to position [773, 0]
click at [391, 403] on p ""Кодекс Лейчестера"" at bounding box center [548, 409] width 575 height 13
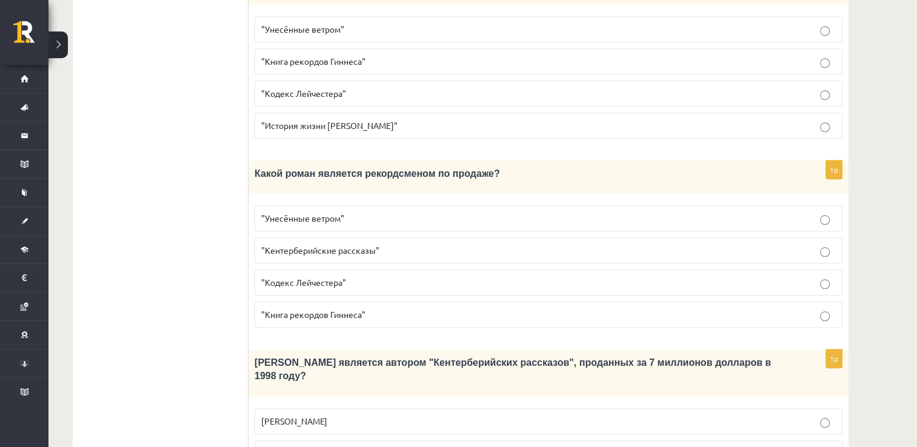
scroll to position [1161, 0]
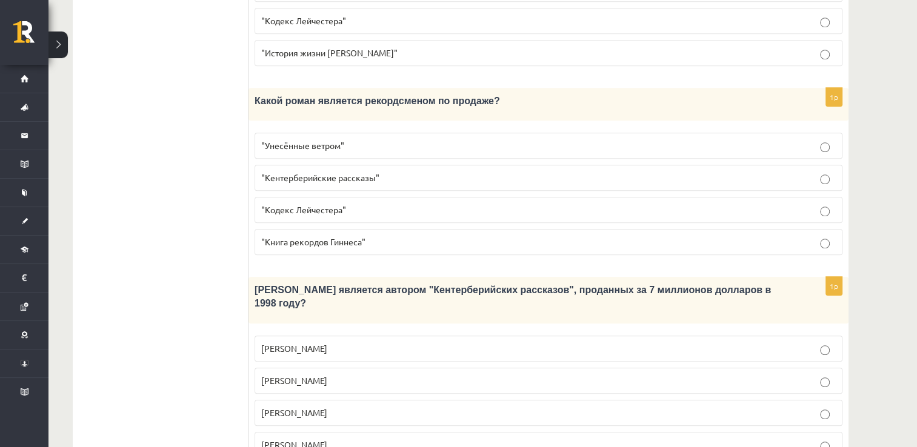
click at [354, 139] on p ""Унесённые ветром"" at bounding box center [548, 145] width 575 height 13
click at [364, 400] on label "Джефри Чосер" at bounding box center [549, 413] width 588 height 26
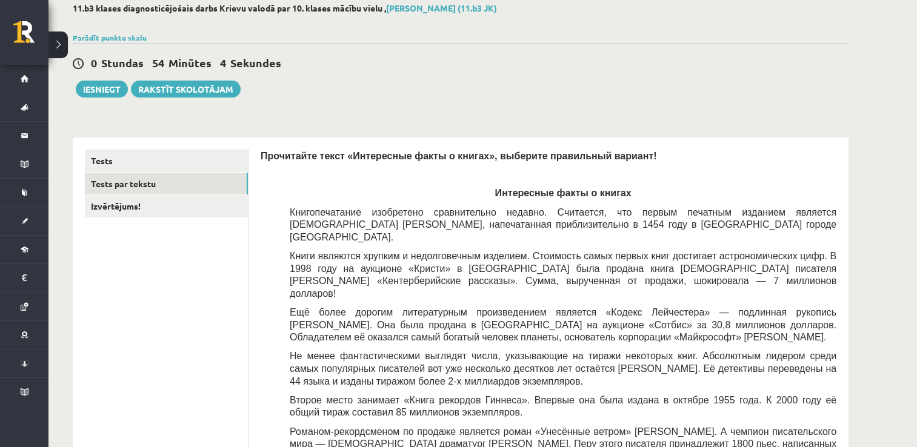
scroll to position [0, 0]
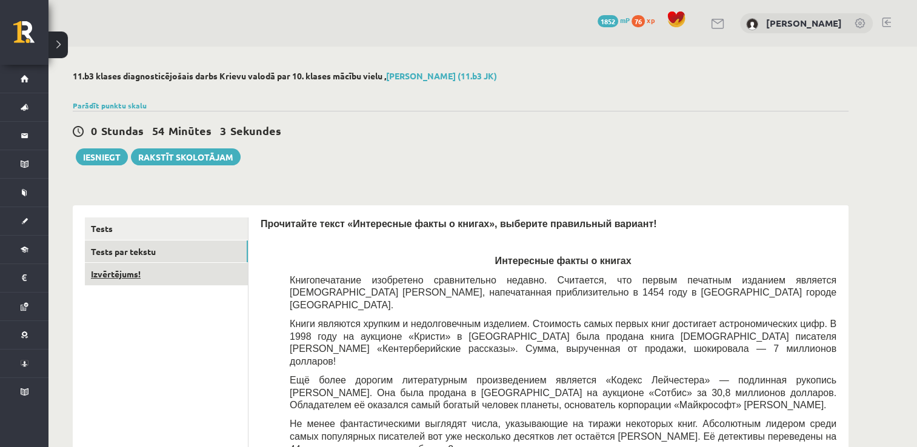
click at [178, 271] on link "Izvērtējums!" at bounding box center [166, 274] width 163 height 22
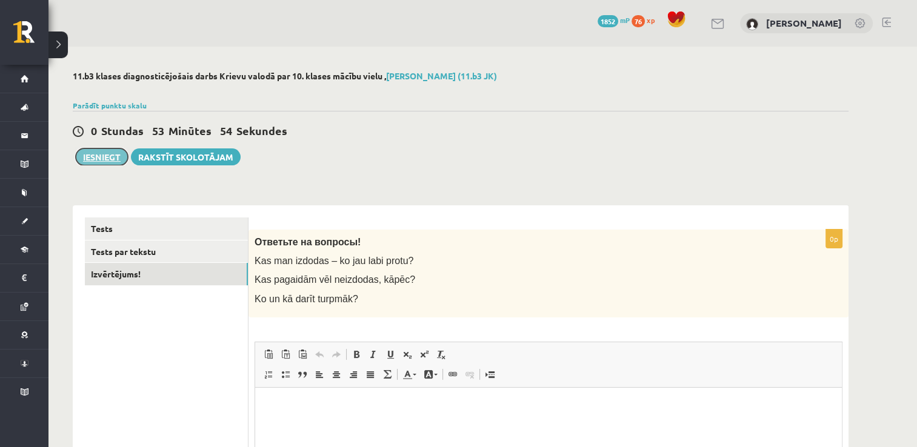
click at [107, 152] on button "Iesniegt" at bounding box center [102, 156] width 52 height 17
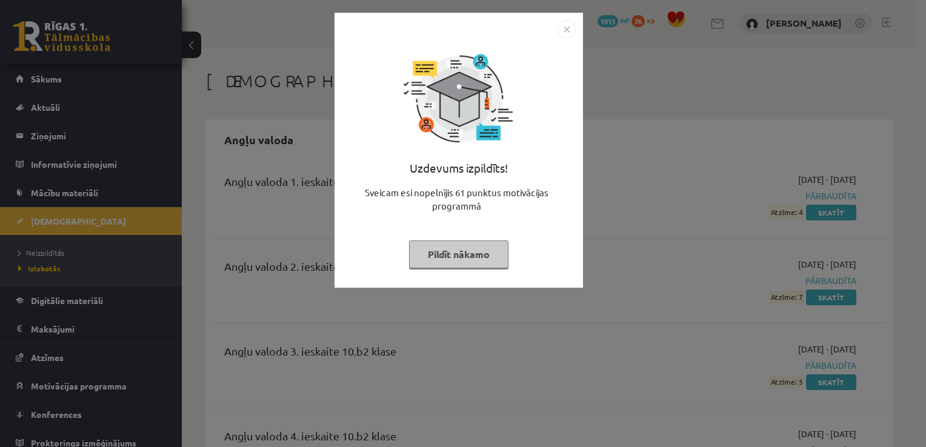
click at [465, 255] on button "Pildīt nākamo" at bounding box center [458, 255] width 99 height 28
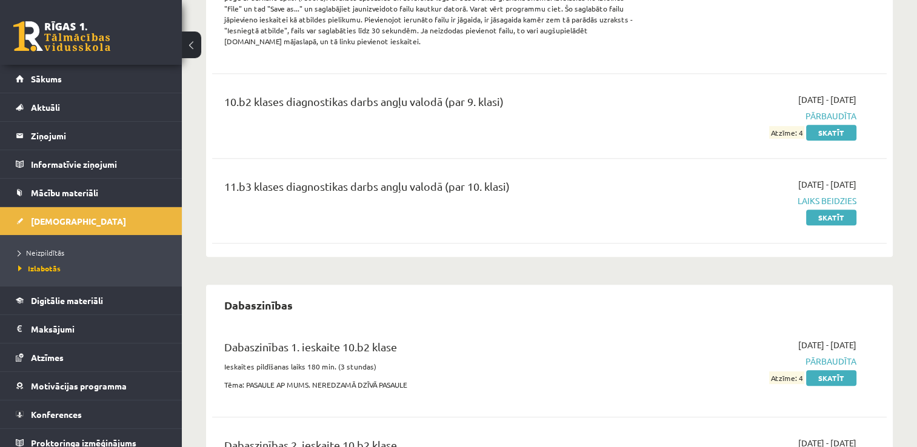
scroll to position [567, 0]
click at [90, 82] on link "Sākums" at bounding box center [91, 79] width 151 height 28
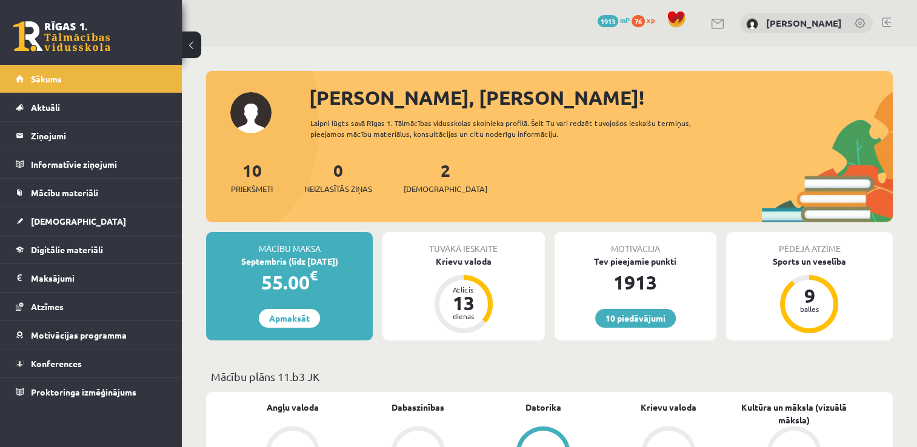
click at [604, 20] on span "1913" at bounding box center [608, 21] width 21 height 12
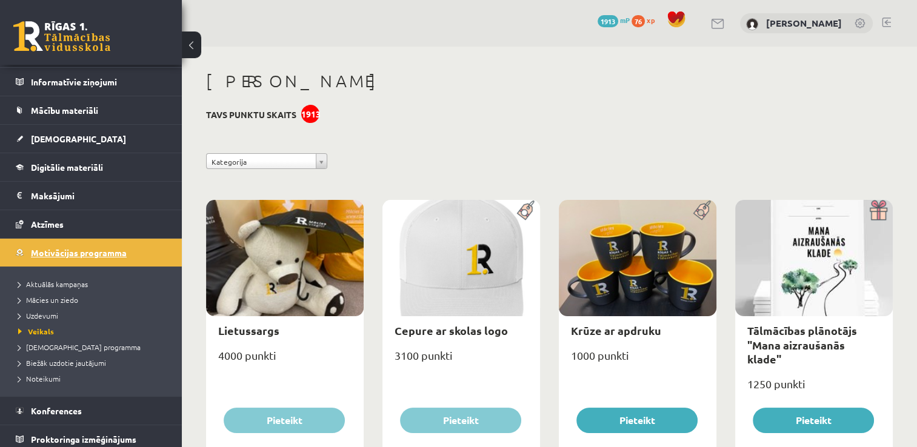
scroll to position [82, 0]
click at [45, 317] on span "Uzdevumi" at bounding box center [38, 316] width 40 height 10
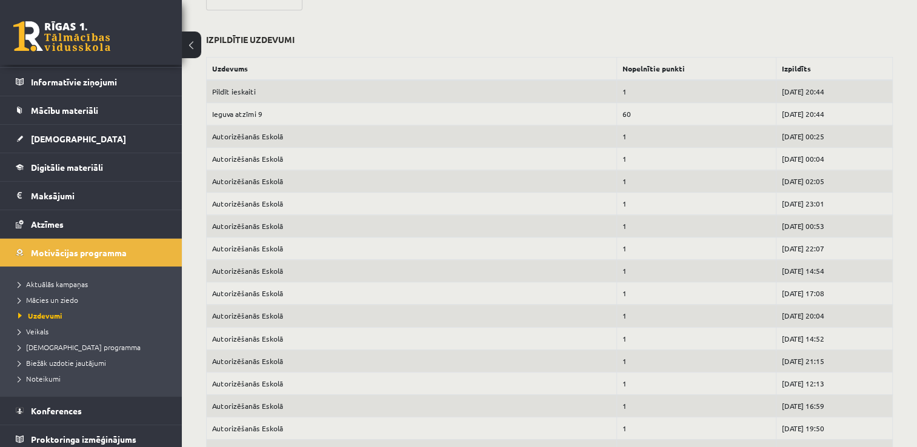
scroll to position [594, 0]
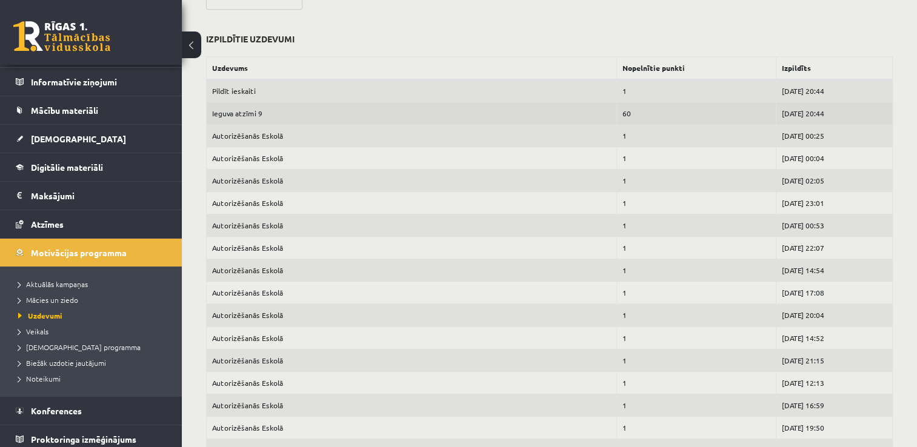
click at [252, 113] on td "Ieguva atzīmi 9" at bounding box center [412, 113] width 410 height 22
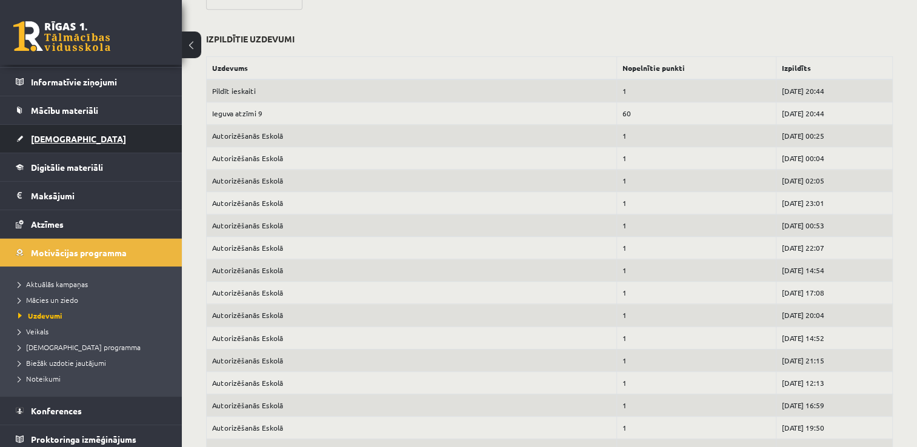
click at [79, 132] on link "[DEMOGRAPHIC_DATA]" at bounding box center [91, 139] width 151 height 28
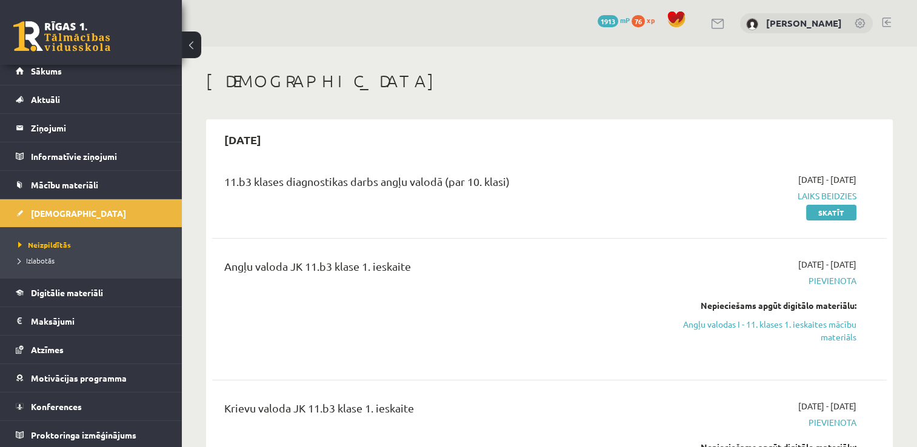
scroll to position [2, 0]
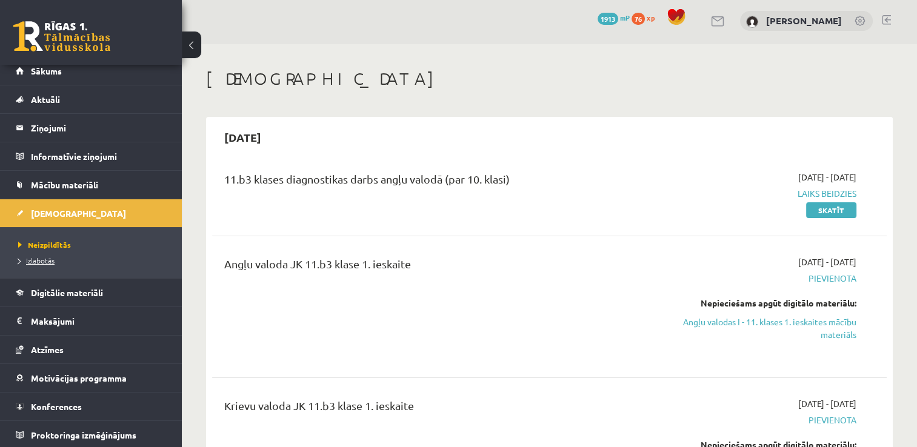
click at [49, 257] on span "Izlabotās" at bounding box center [36, 261] width 36 height 10
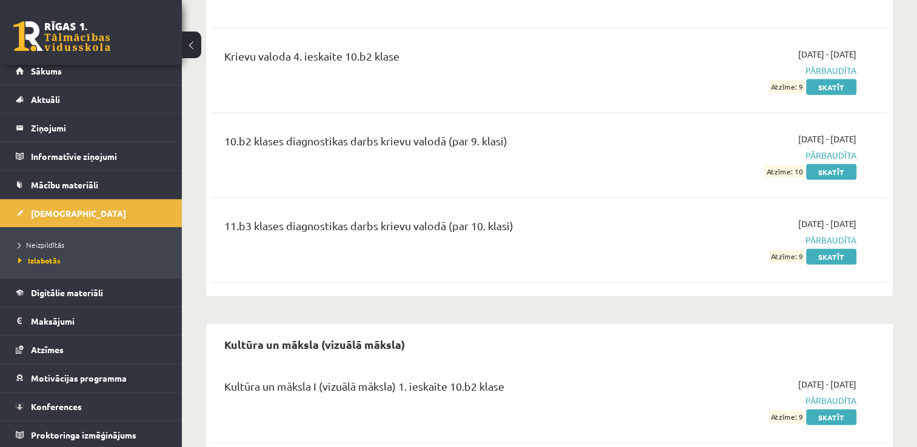
scroll to position [2781, 0]
click at [833, 248] on link "Skatīt" at bounding box center [831, 256] width 50 height 16
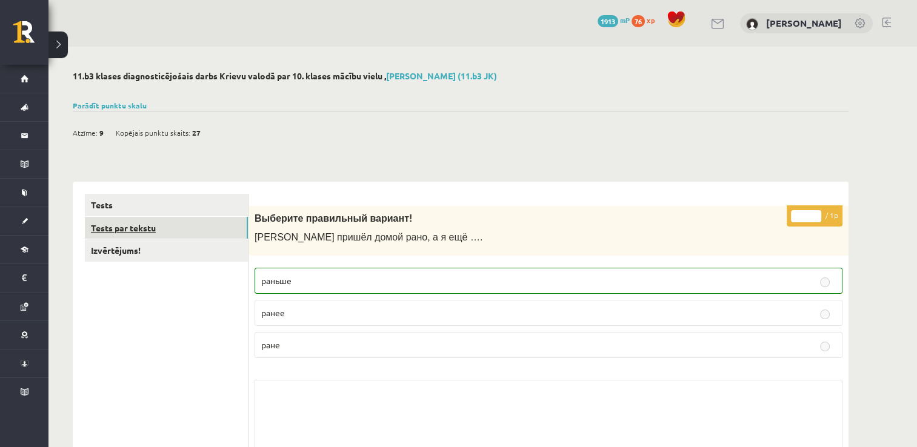
click at [159, 235] on link "Tests par tekstu" at bounding box center [166, 228] width 163 height 22
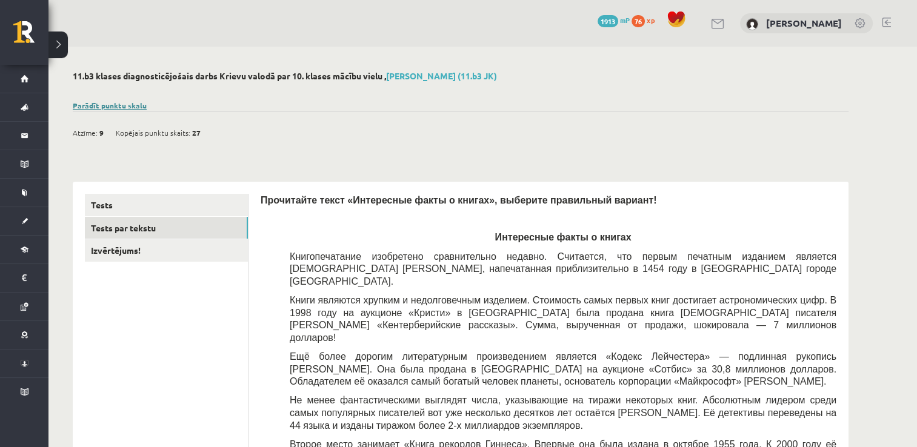
click at [130, 105] on link "Parādīt punktu skalu" at bounding box center [110, 106] width 74 height 10
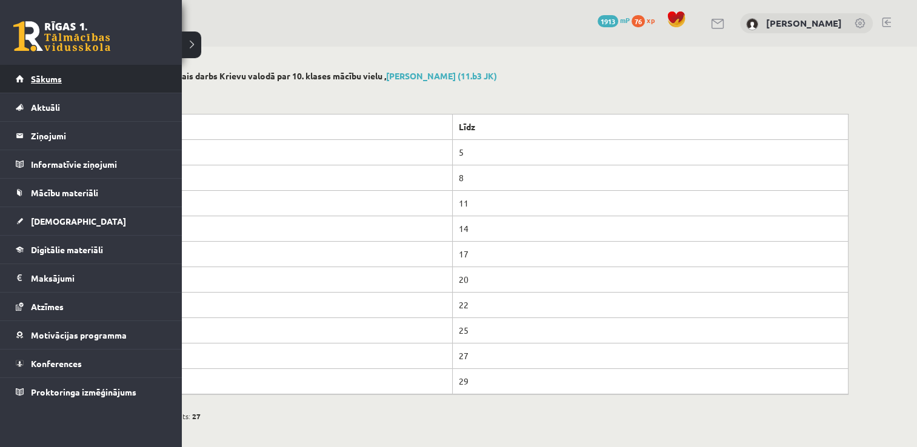
click at [36, 69] on link "Sākums" at bounding box center [91, 79] width 151 height 28
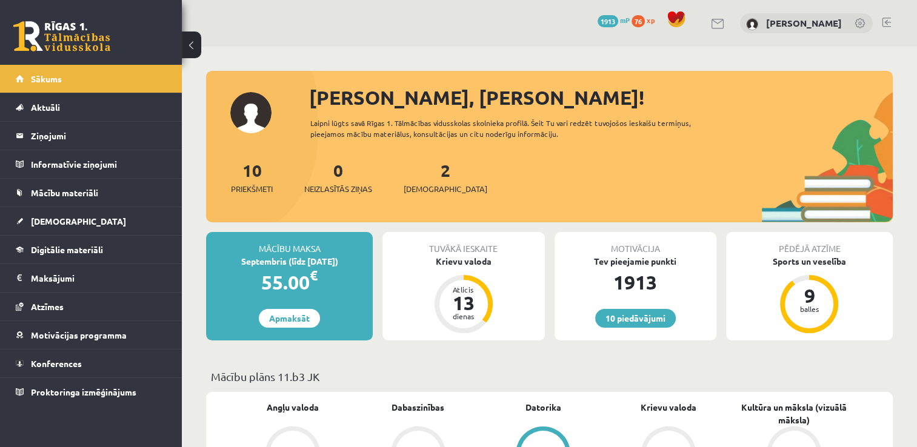
click at [516, 218] on div "10 Priekšmeti 0 Neizlasītās ziņas 2 Ieskaites" at bounding box center [549, 190] width 687 height 65
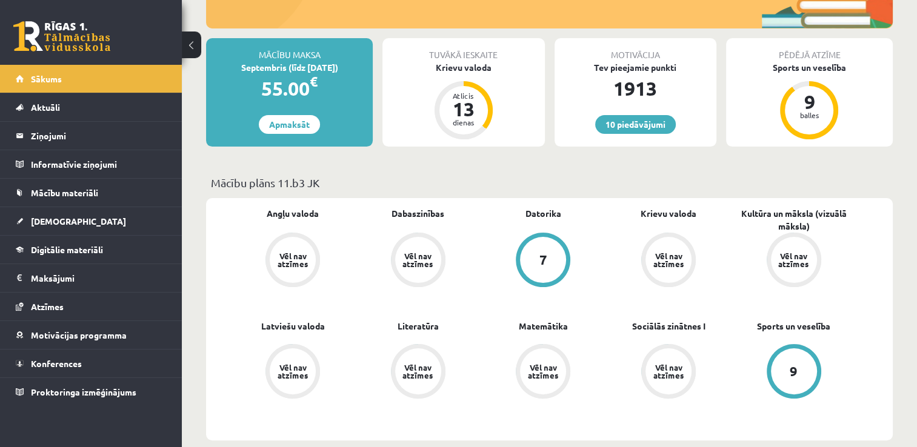
scroll to position [193, 0]
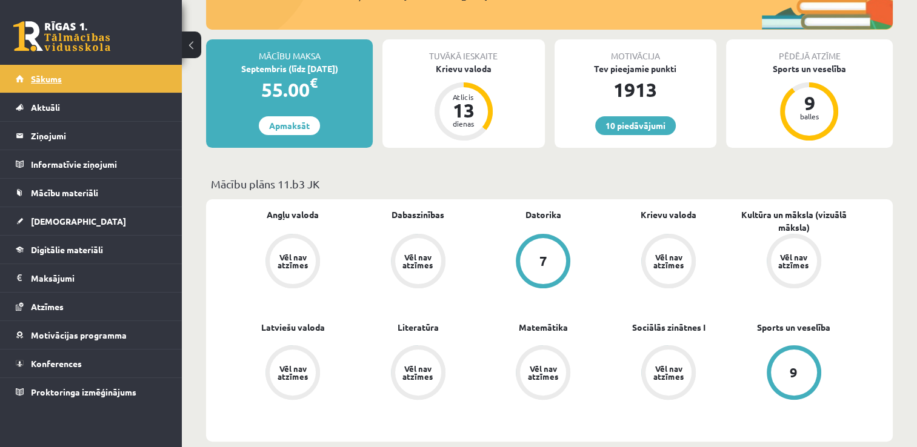
click at [97, 83] on link "Sākums" at bounding box center [91, 79] width 151 height 28
